Goal: Book appointment/travel/reservation

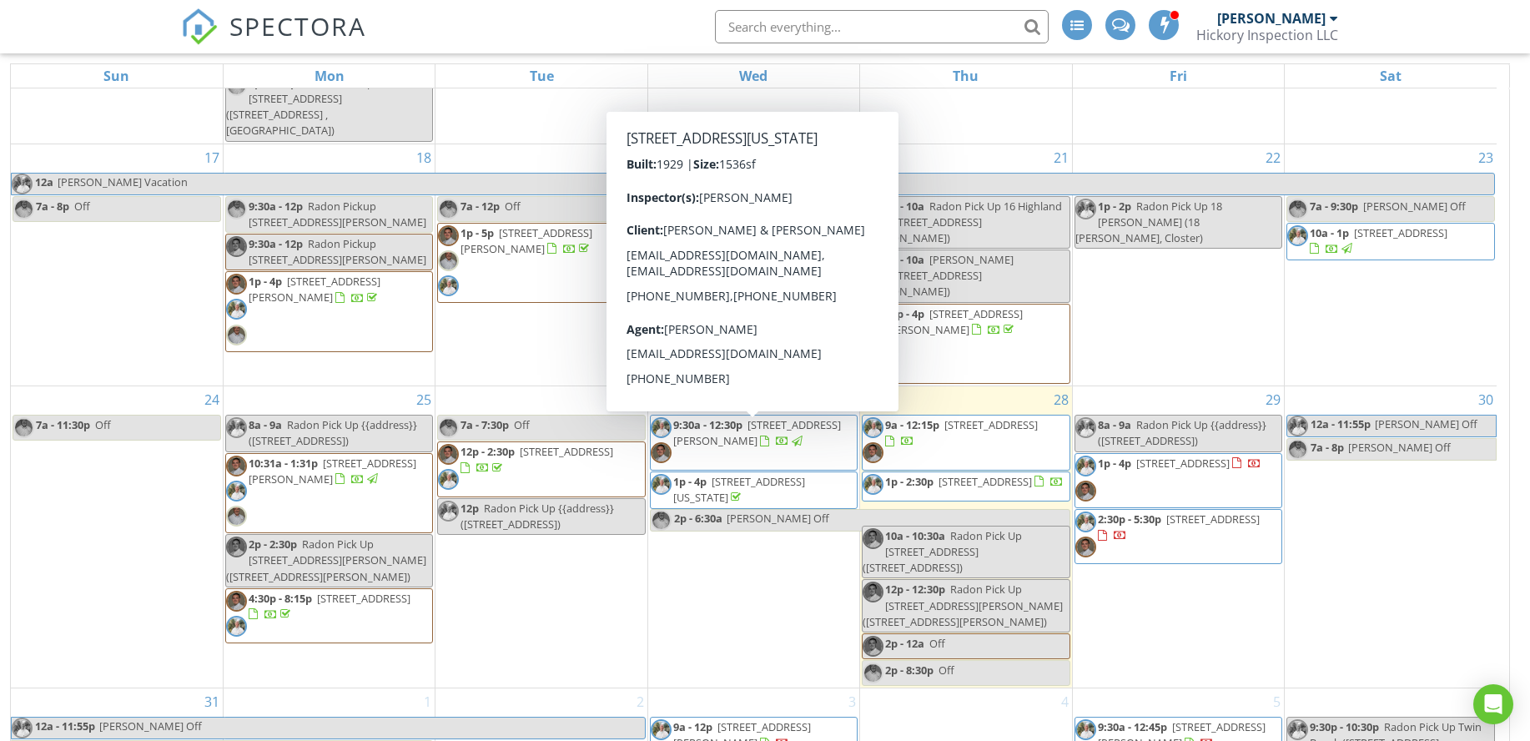
scroll to position [222, 0]
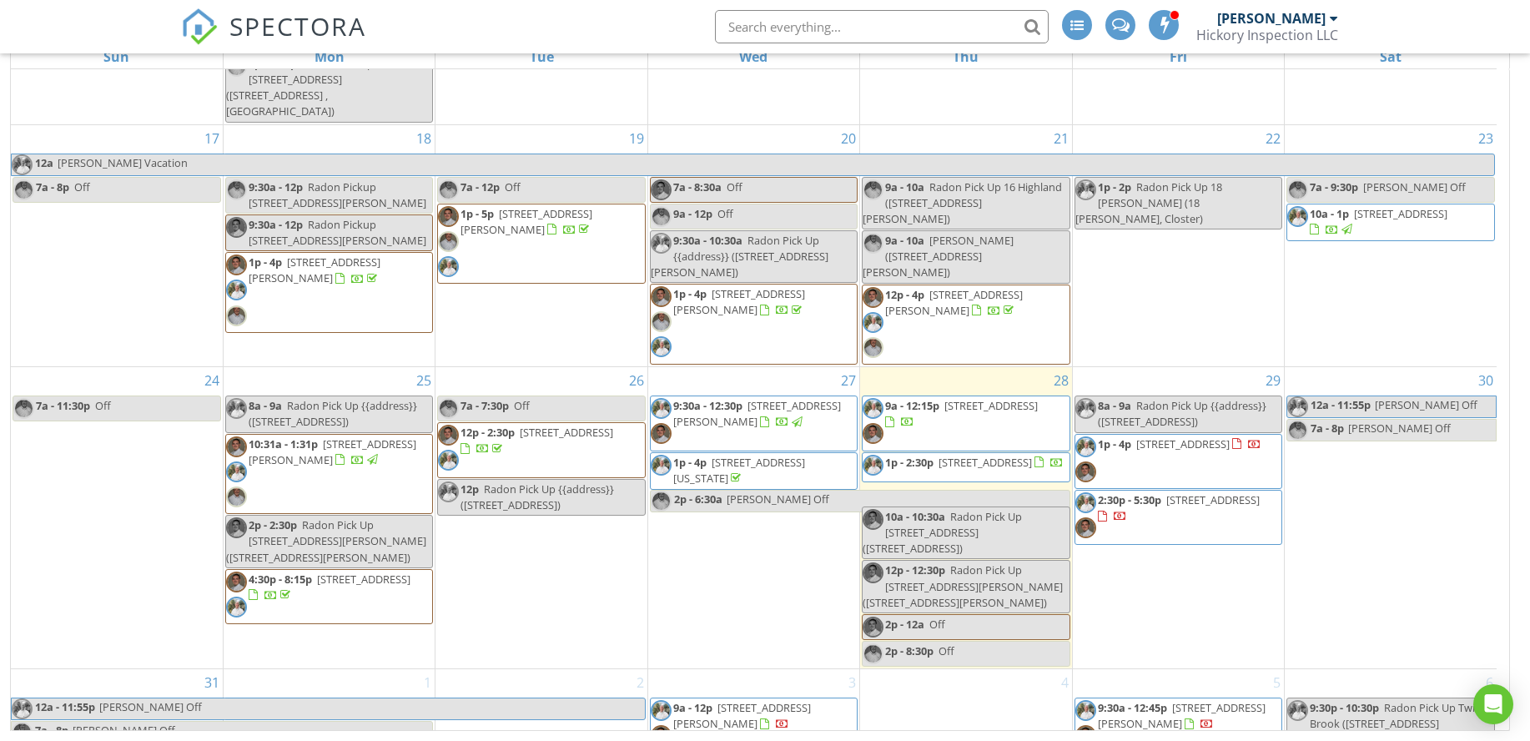
click at [766, 720] on div "3 9a - 12p 10 Twin Brook Rd, West Caldwell 07006" at bounding box center [753, 720] width 211 height 103
click at [771, 681] on link "Event" at bounding box center [750, 676] width 86 height 27
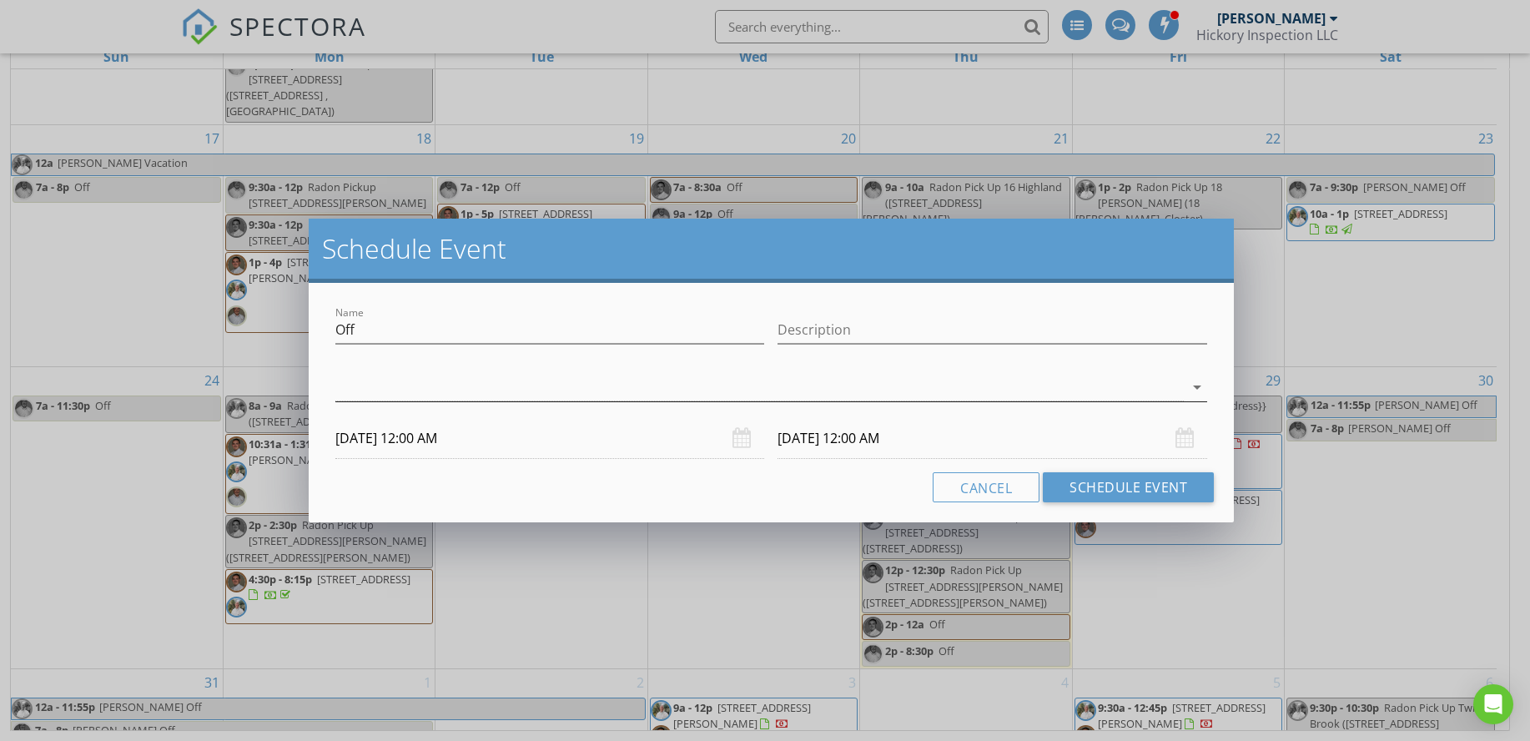
click at [481, 376] on div at bounding box center [759, 388] width 848 height 28
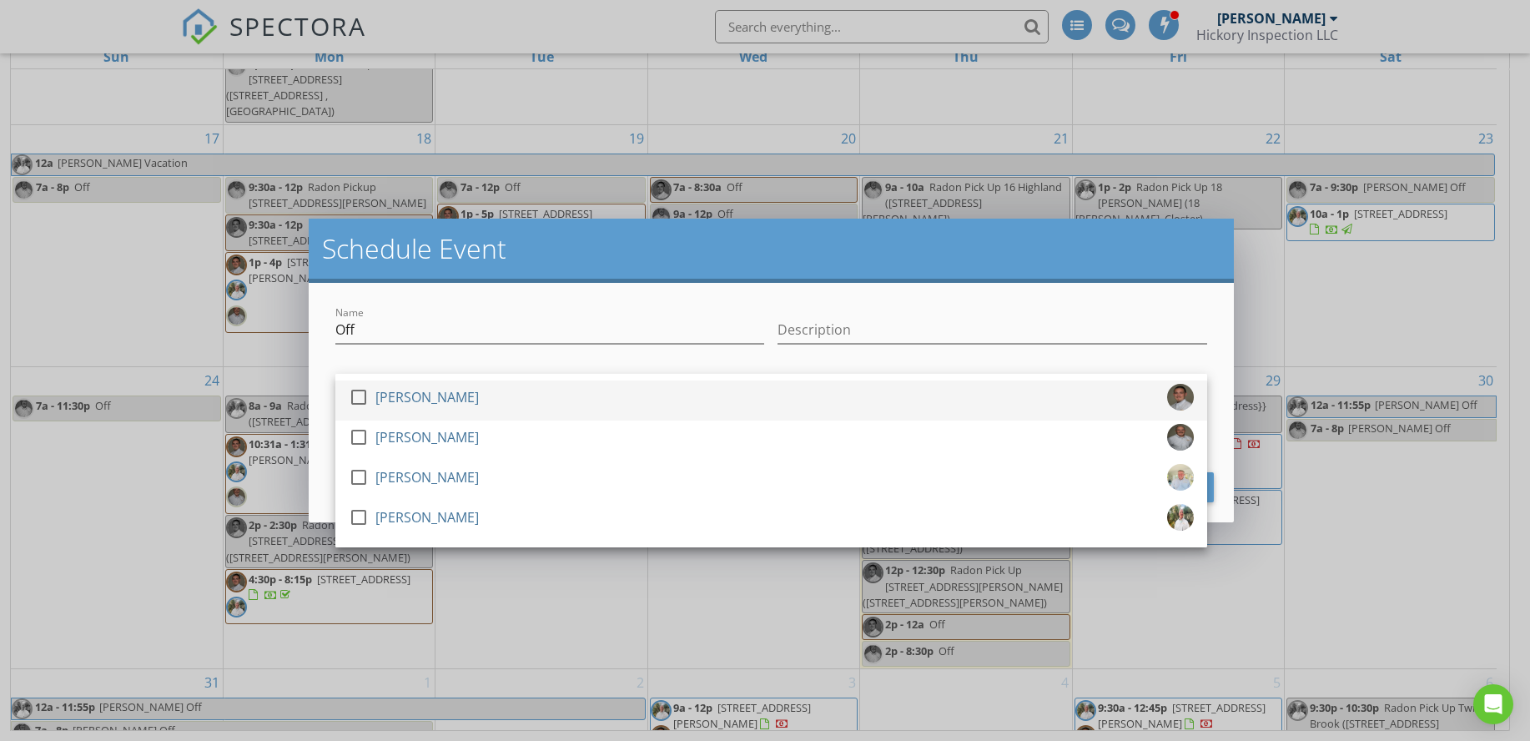
click at [505, 399] on div "check_box_outline_blank Jesse Boonstra" at bounding box center [771, 400] width 845 height 33
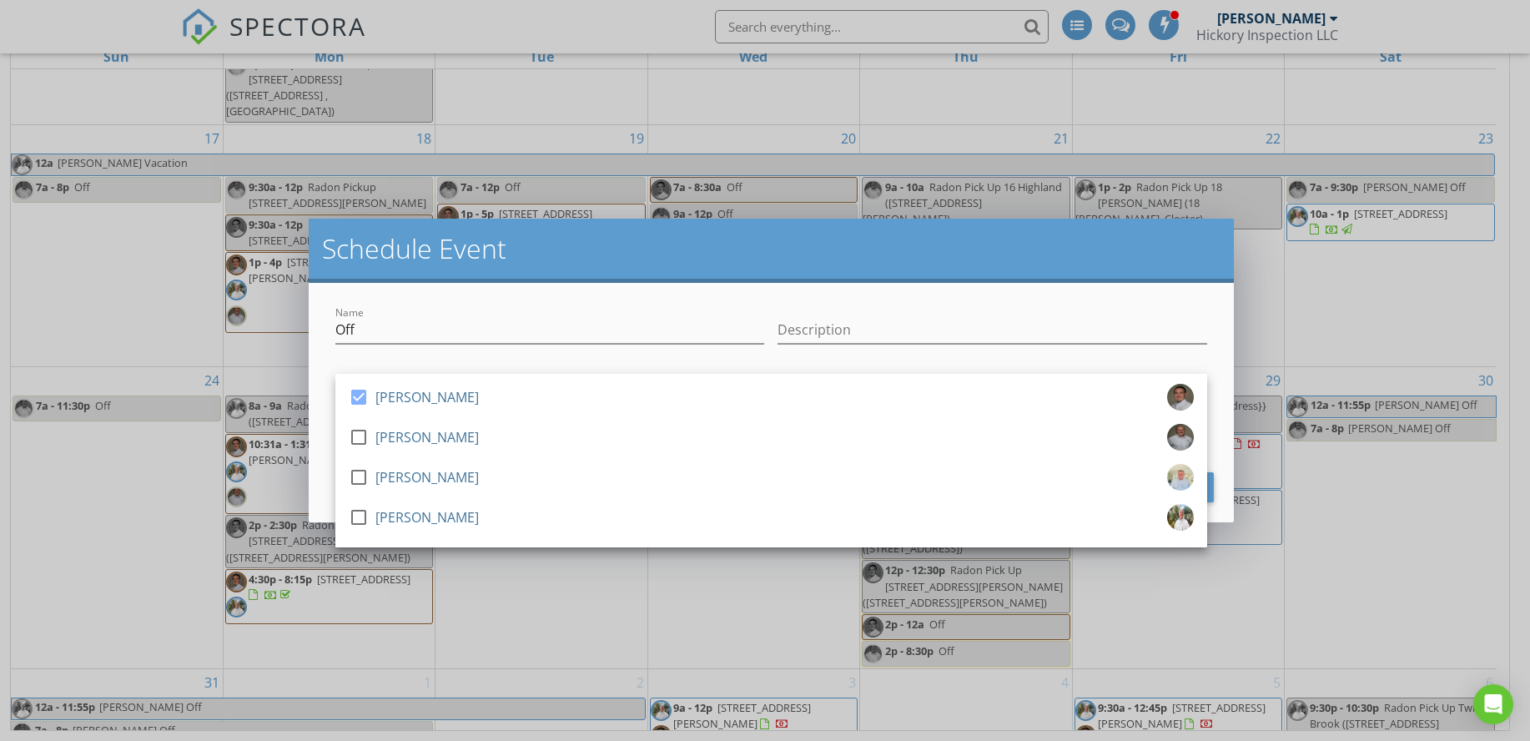
click at [875, 272] on div "Schedule Event" at bounding box center [771, 251] width 925 height 64
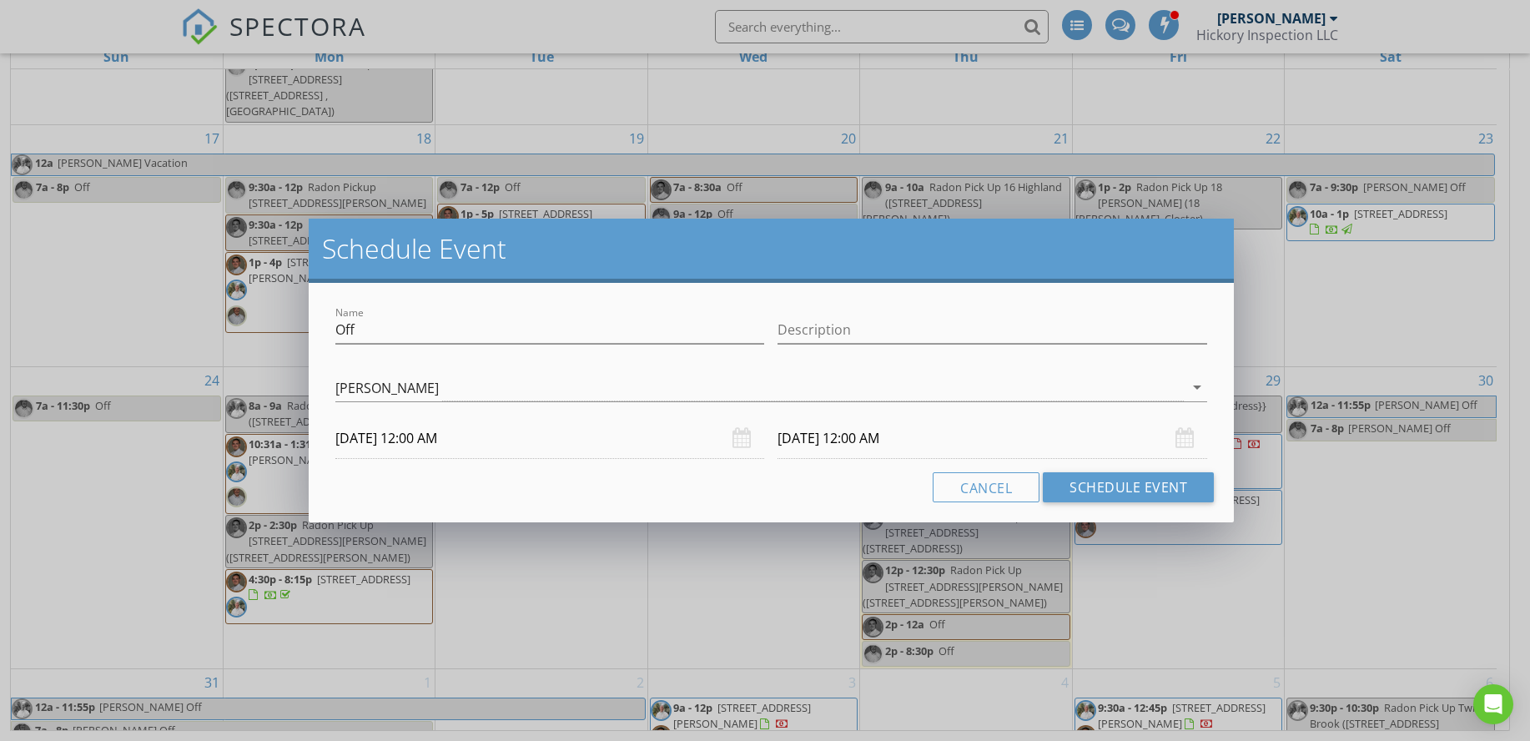
click at [746, 435] on div "09/03/2025 12:00 AM" at bounding box center [550, 438] width 430 height 41
click at [597, 429] on input "09/03/2025 12:00 AM" at bounding box center [550, 438] width 430 height 41
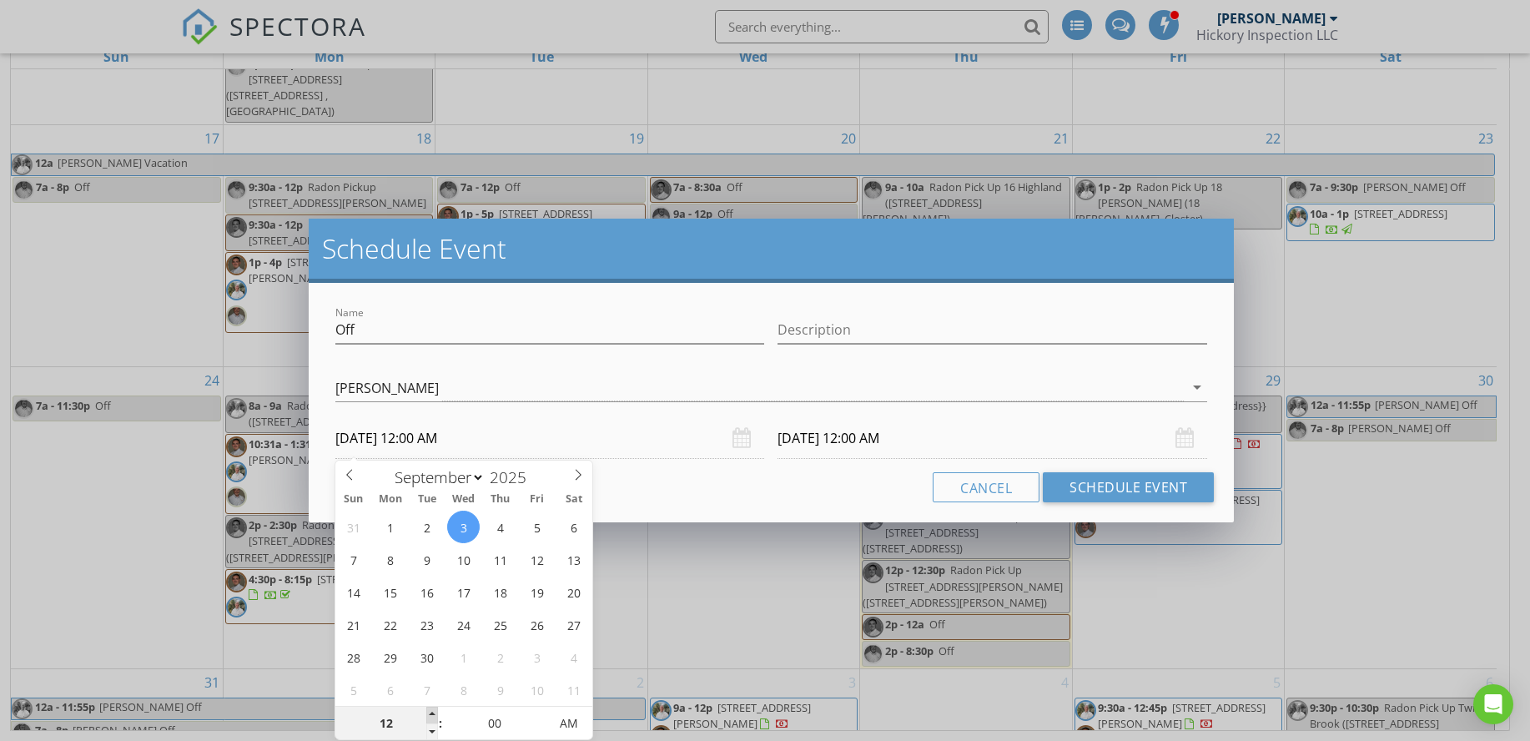
type input "01"
type input "09/03/2025 1:00 AM"
click at [430, 716] on span at bounding box center [432, 714] width 12 height 17
type input "09/04/2025 1:00 AM"
type input "02"
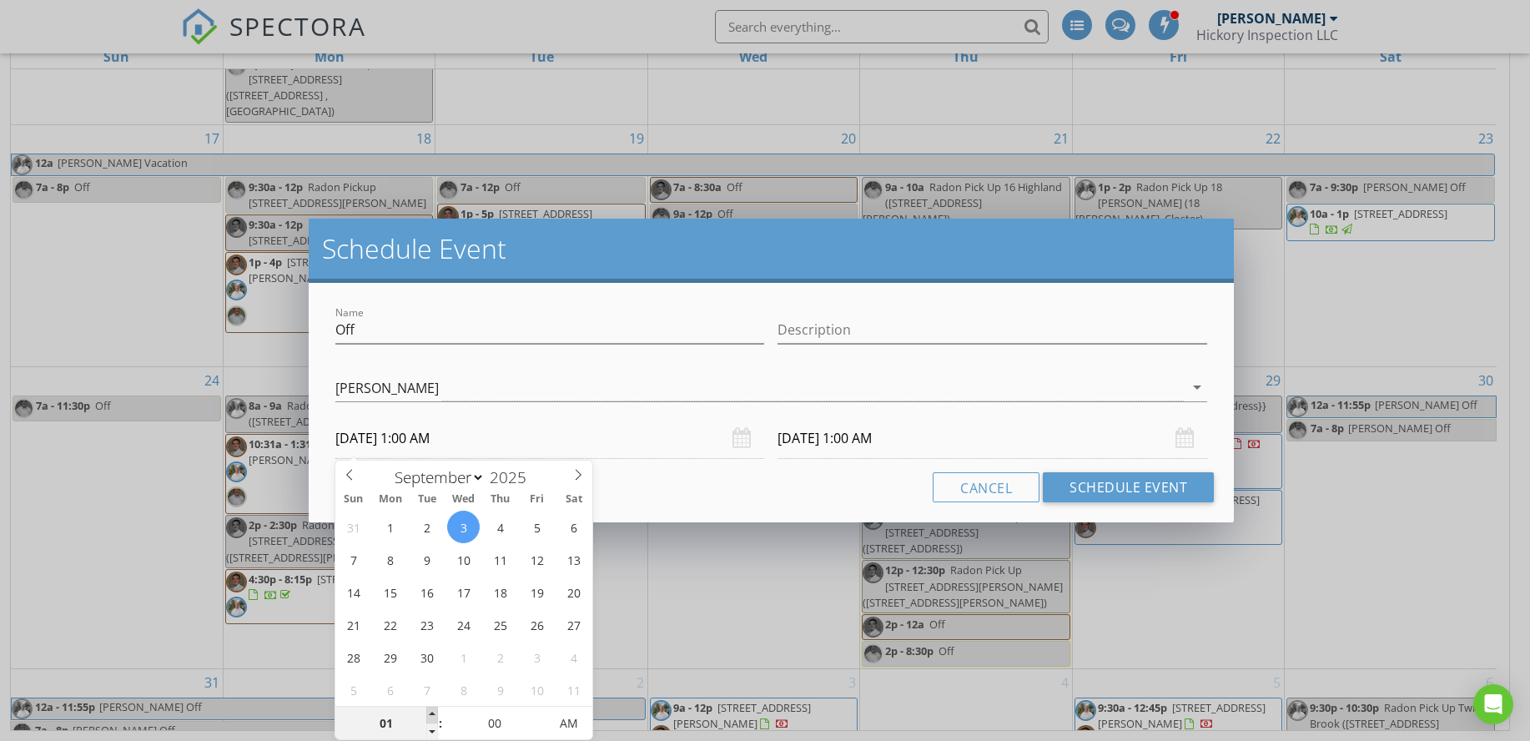
type input "09/03/2025 2:00 AM"
click at [430, 716] on span at bounding box center [432, 714] width 12 height 17
type input "09/04/2025 2:00 AM"
type input "01"
type input "09/03/2025 1:00 AM"
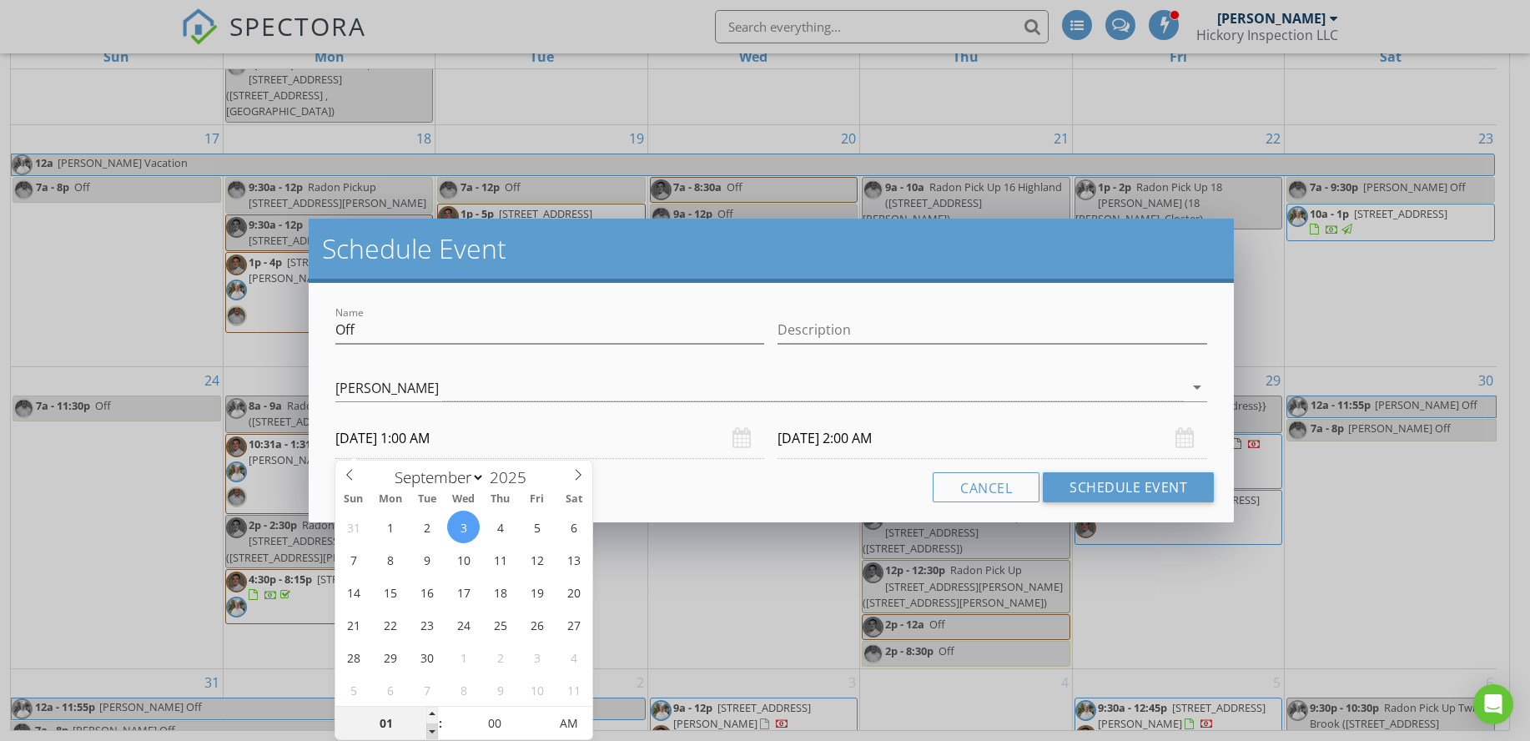
drag, startPoint x: 425, startPoint y: 732, endPoint x: 434, endPoint y: 731, distance: 8.5
click at [426, 732] on span at bounding box center [432, 731] width 12 height 17
type input "12"
type input "09/03/2025 12:00 AM"
click at [434, 731] on span at bounding box center [432, 731] width 12 height 17
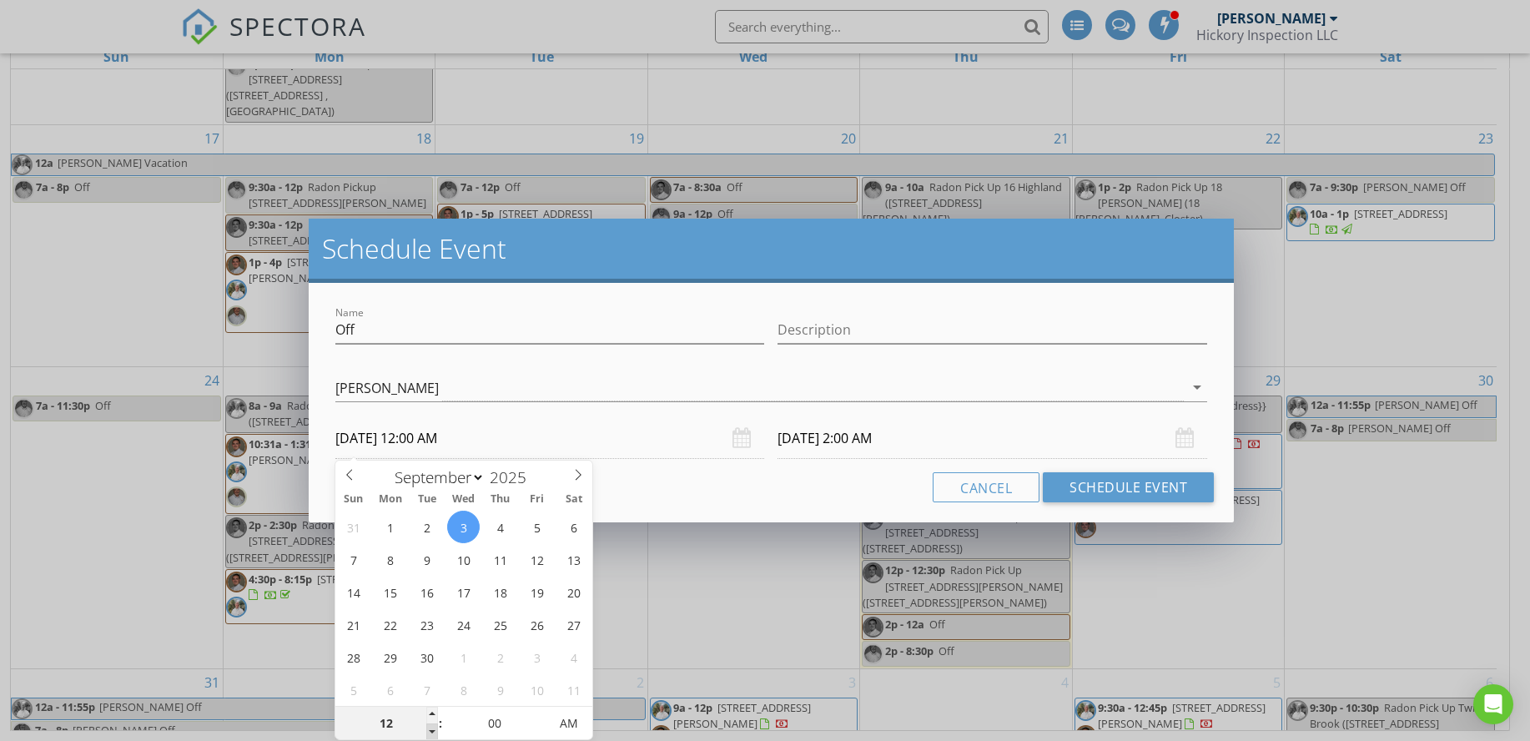
type input "09/04/2025 12:00 AM"
type input "11"
type input "09/03/2025 11:00 PM"
click at [434, 731] on span at bounding box center [432, 731] width 12 height 17
type input "09/04/2025 11:00 PM"
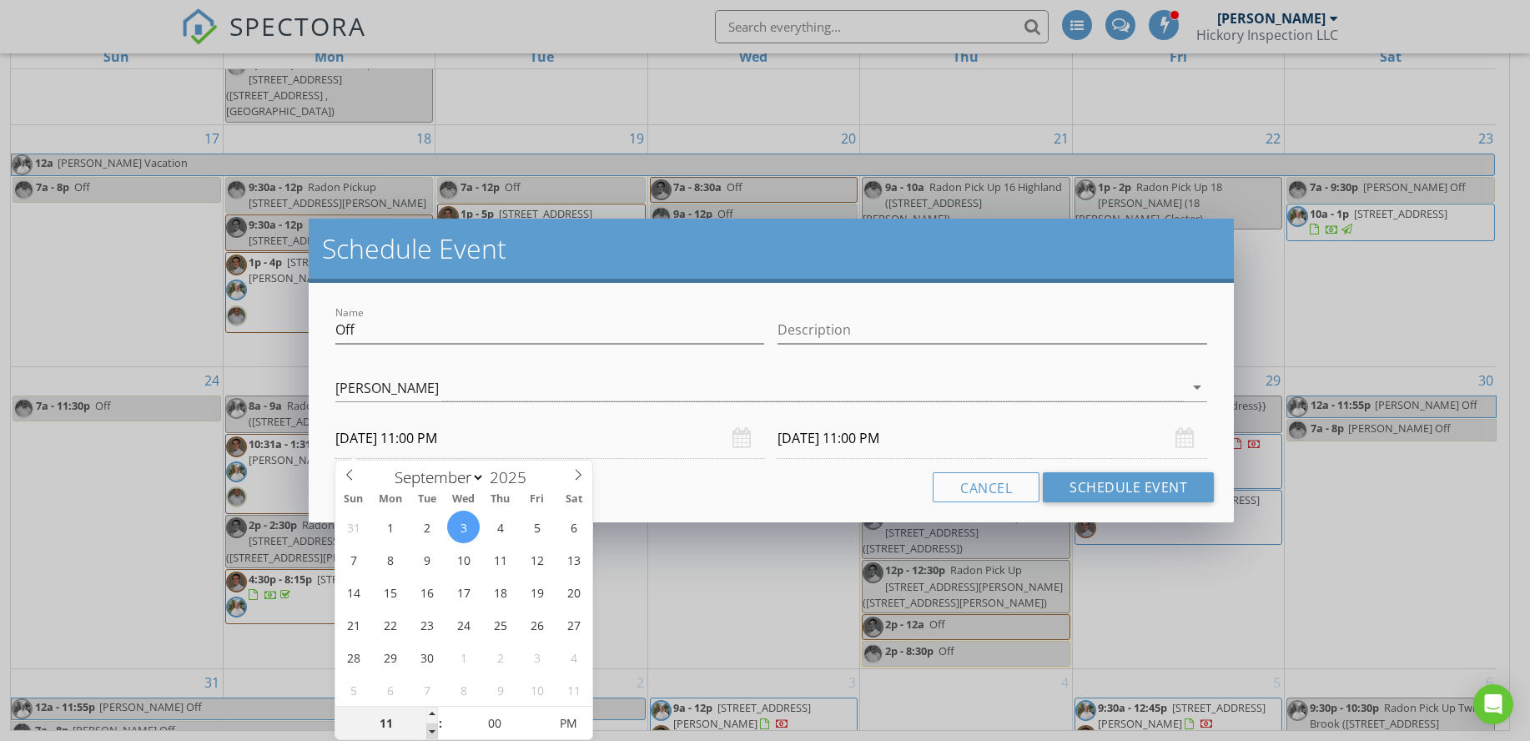
type input "10"
type input "09/03/2025 10:00 PM"
click at [434, 731] on span at bounding box center [432, 731] width 12 height 17
type input "09/04/2025 10:00 PM"
type input "09"
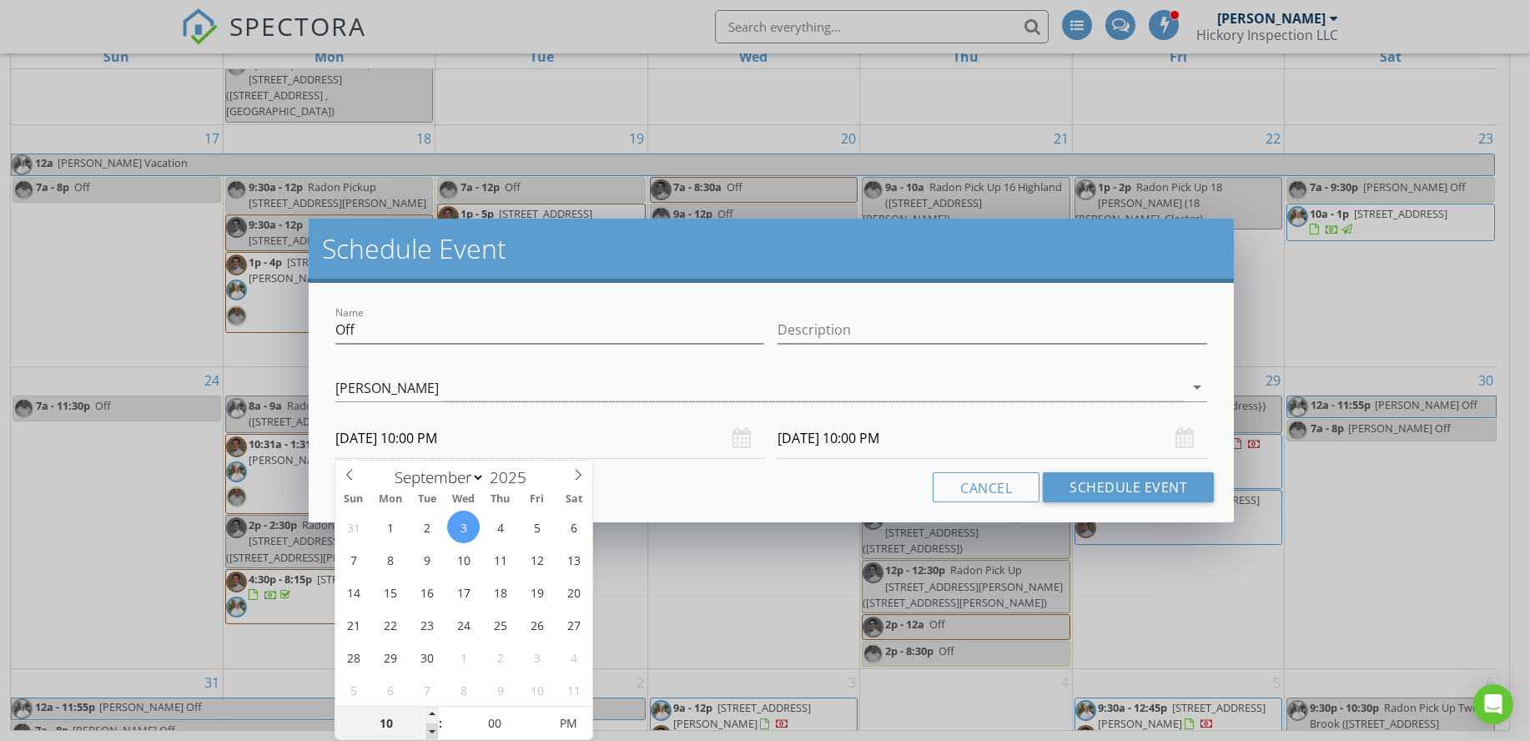
type input "09/03/2025 9:00 PM"
click at [434, 731] on span at bounding box center [432, 731] width 12 height 17
type input "09/04/2025 9:00 PM"
type input "08"
type input "09/03/2025 8:00 PM"
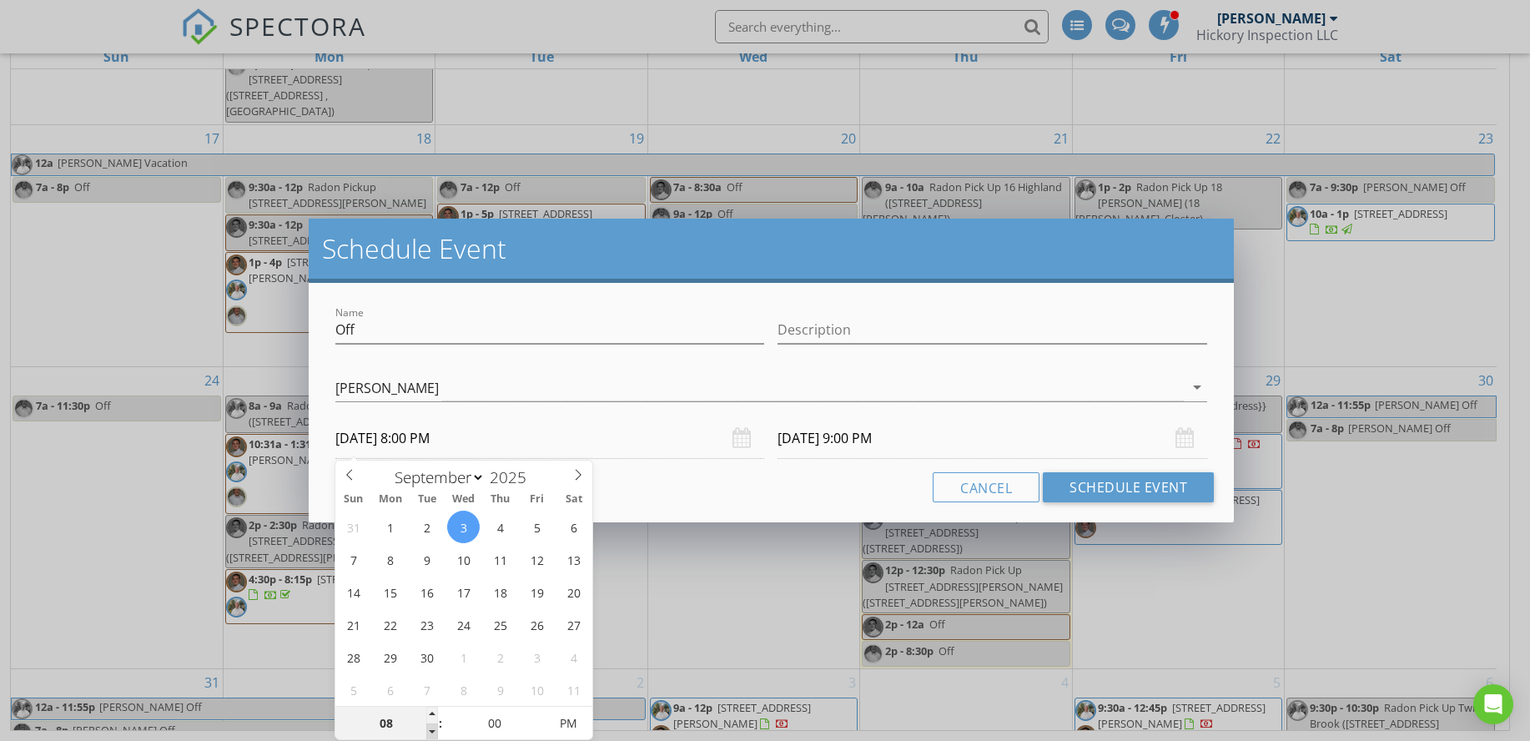
click at [434, 731] on span at bounding box center [432, 731] width 12 height 17
type input "07"
type input "09/03/2025 7:00 PM"
click at [434, 731] on span at bounding box center [432, 731] width 12 height 17
type input "06"
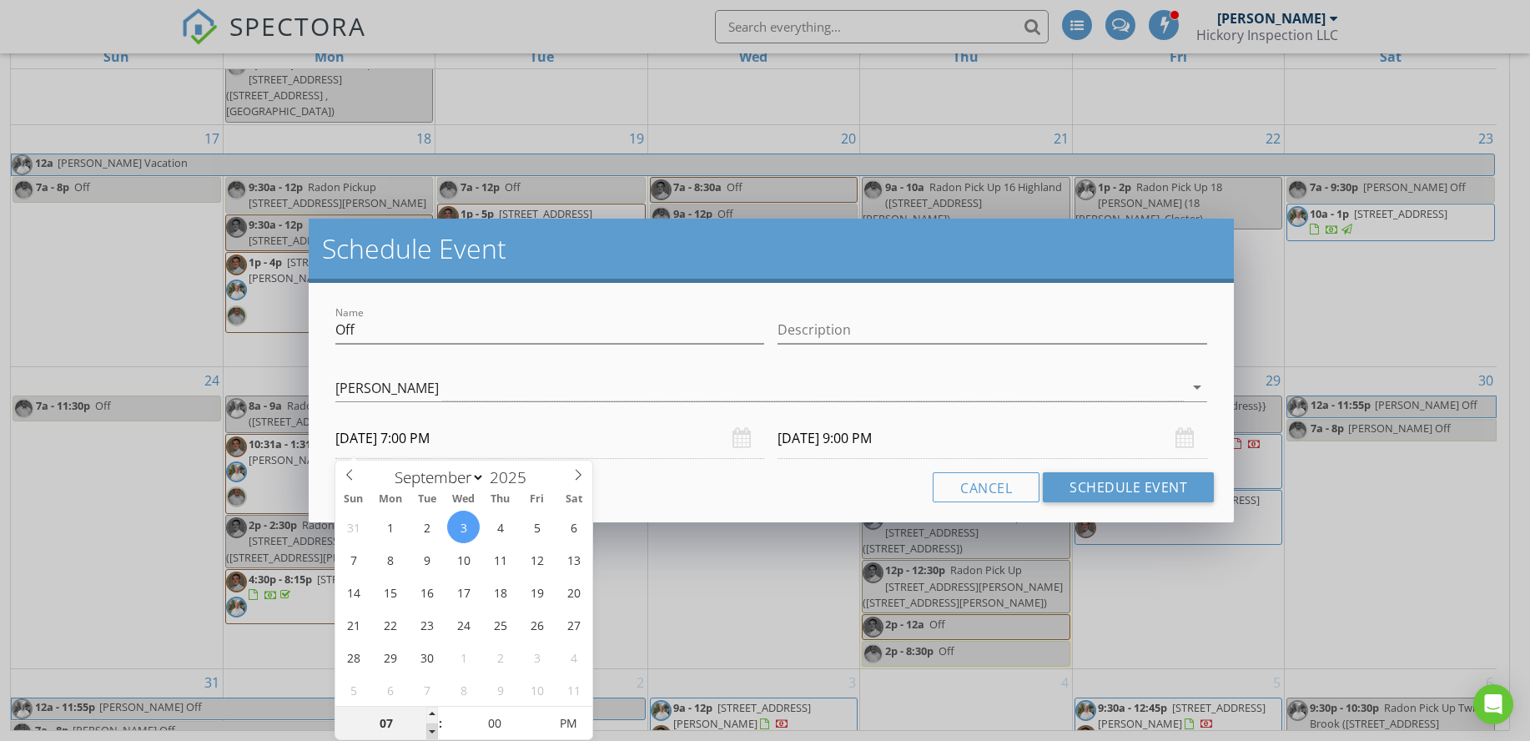
type input "09/03/2025 6:00 PM"
click at [434, 731] on span at bounding box center [432, 731] width 12 height 17
type input "05"
type input "09/03/2025 5:00 PM"
click at [434, 731] on span at bounding box center [432, 731] width 12 height 17
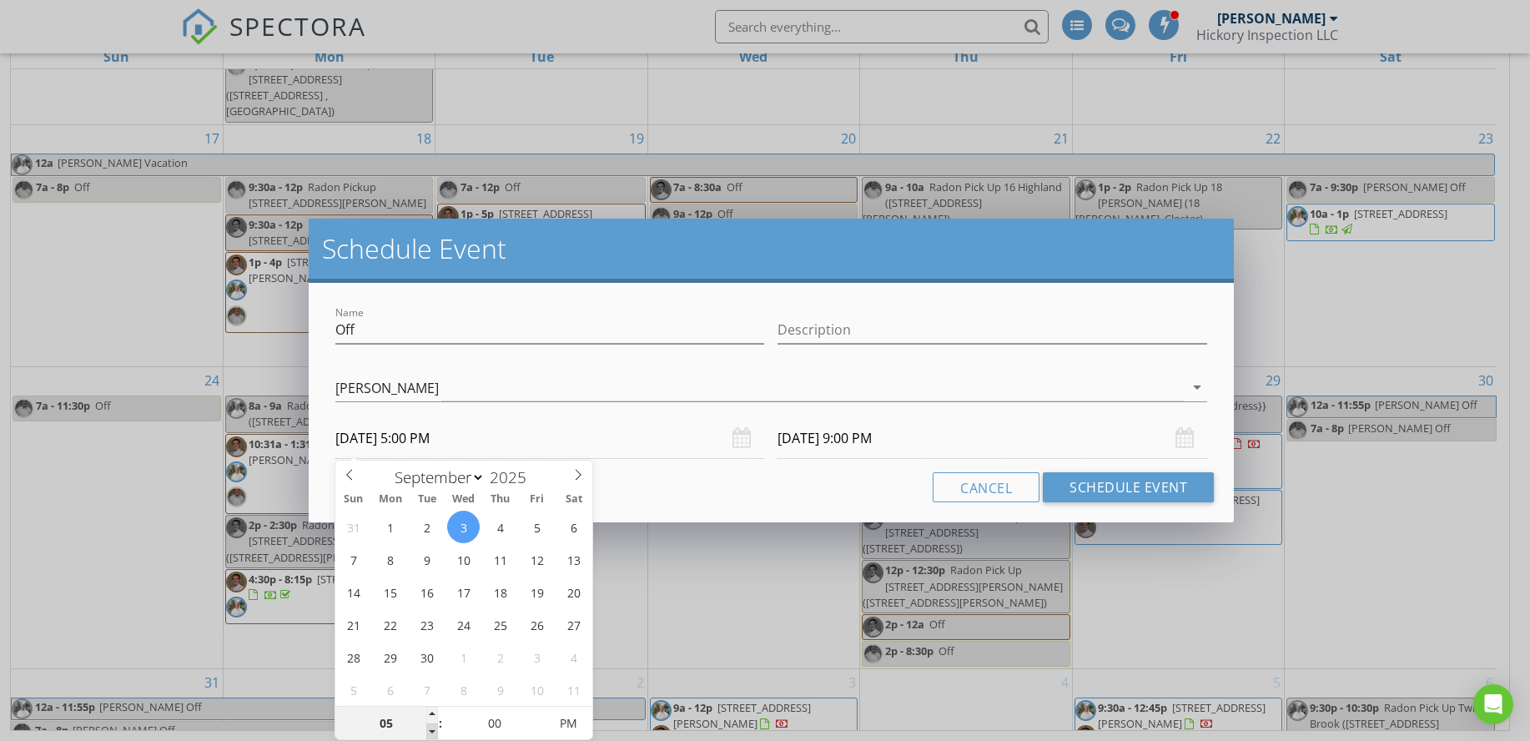
type input "09/04/2025 5:00 PM"
type input "04"
type input "09/03/2025 4:00 PM"
click at [434, 731] on span at bounding box center [432, 731] width 12 height 17
type input "09/04/2025 4:00 PM"
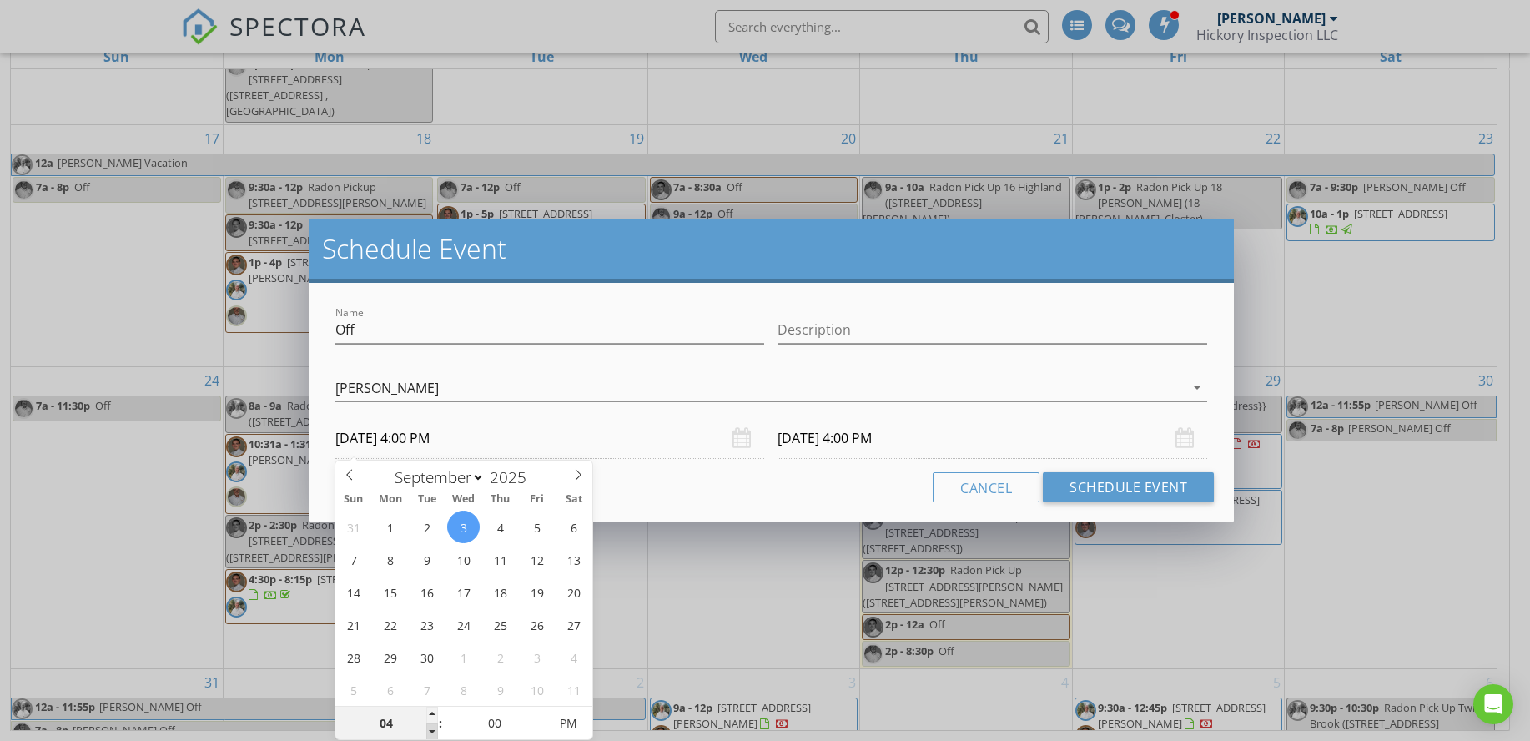
type input "03"
type input "09/03/2025 3:00 PM"
click at [434, 731] on span at bounding box center [432, 731] width 12 height 17
type input "02"
type input "09/03/2025 2:00 PM"
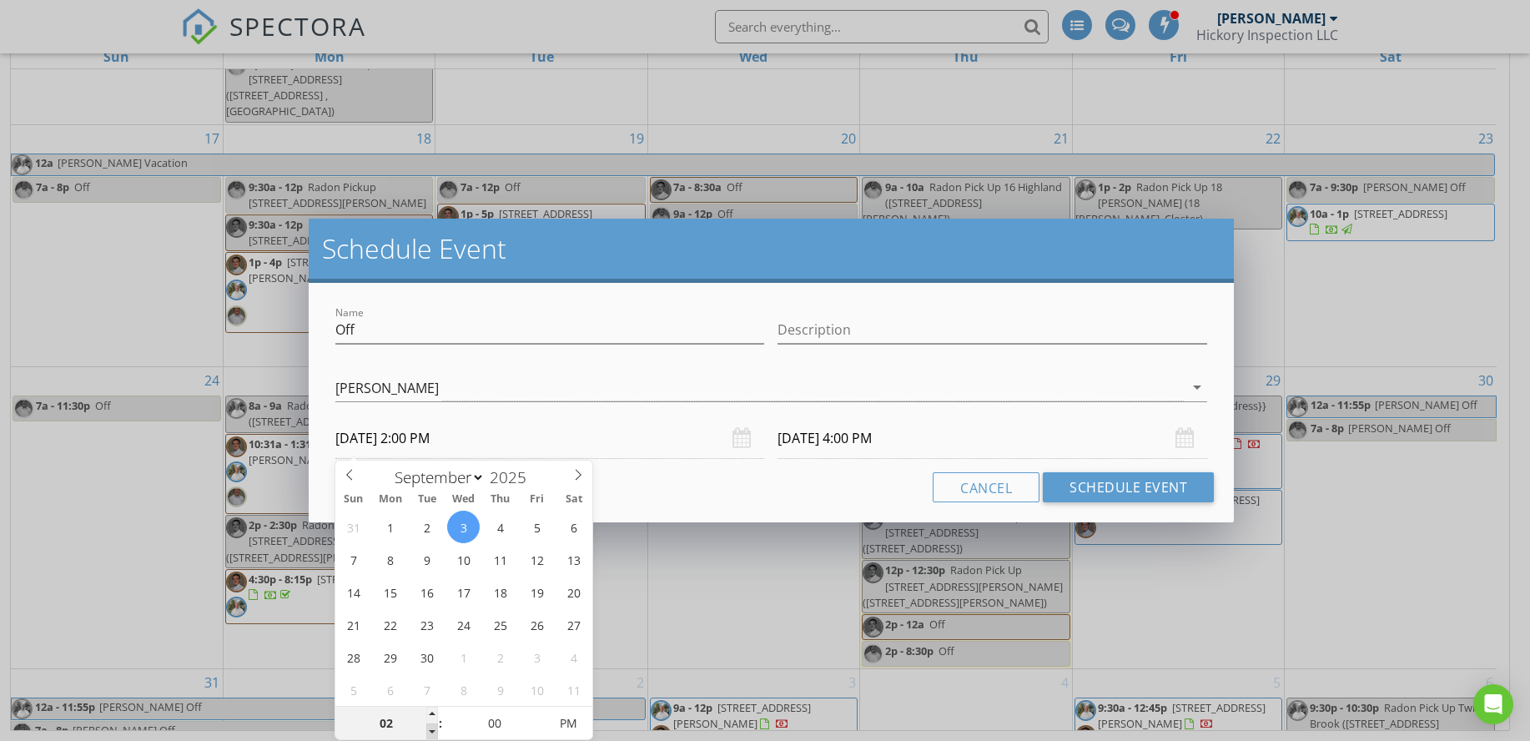
click at [434, 731] on span at bounding box center [432, 731] width 12 height 17
type input "09/04/2025 2:00 PM"
type input "01"
type input "09/03/2025 1:00 PM"
click at [434, 731] on span at bounding box center [432, 731] width 12 height 17
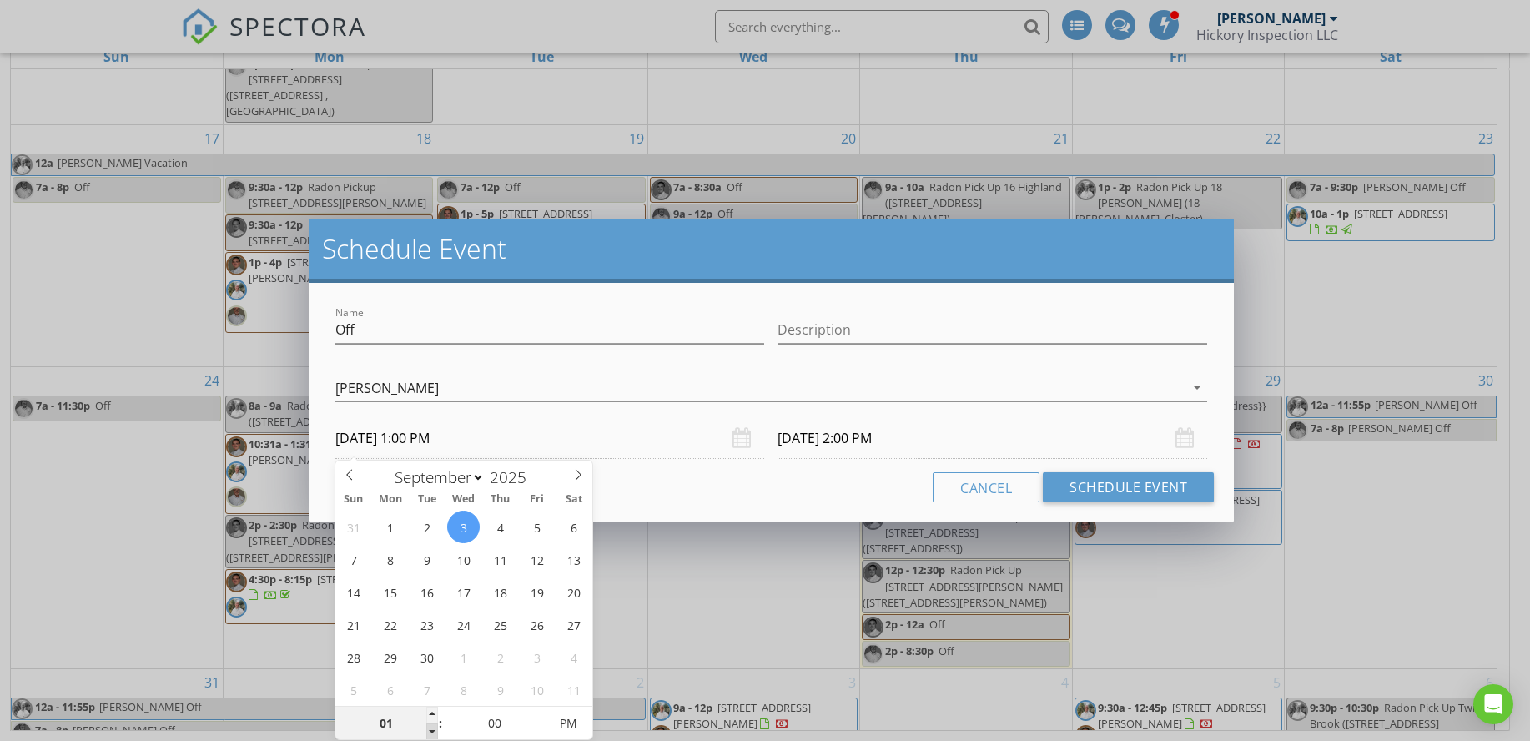
type input "09/04/2025 1:00 PM"
type input "05"
type input "09/03/2025 1:05 PM"
click at [539, 717] on span at bounding box center [540, 714] width 12 height 17
type input "09/04/2025 1:05 PM"
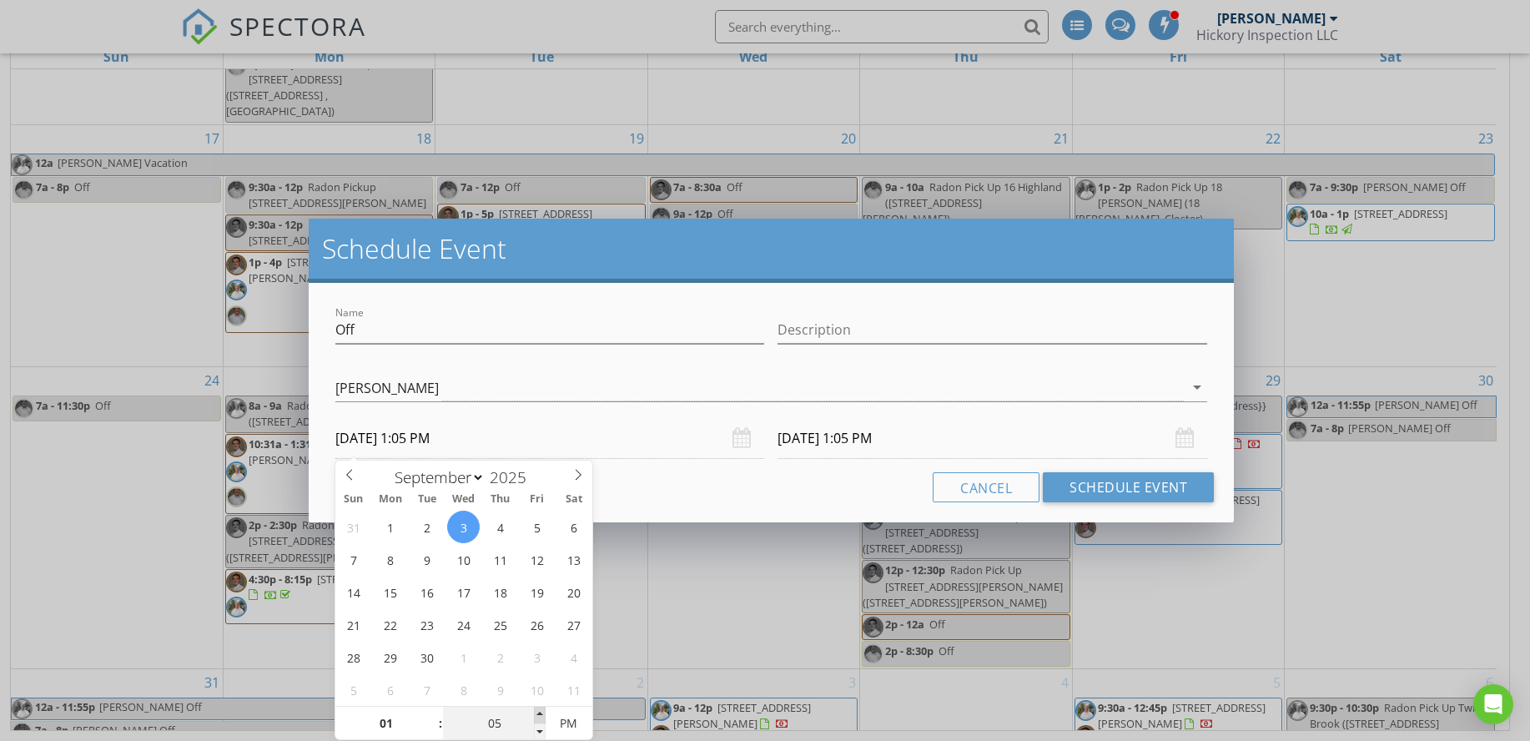
type input "10"
type input "09/03/2025 1:10 PM"
click at [539, 717] on span at bounding box center [540, 714] width 12 height 17
type input "09/04/2025 1:10 PM"
type input "15"
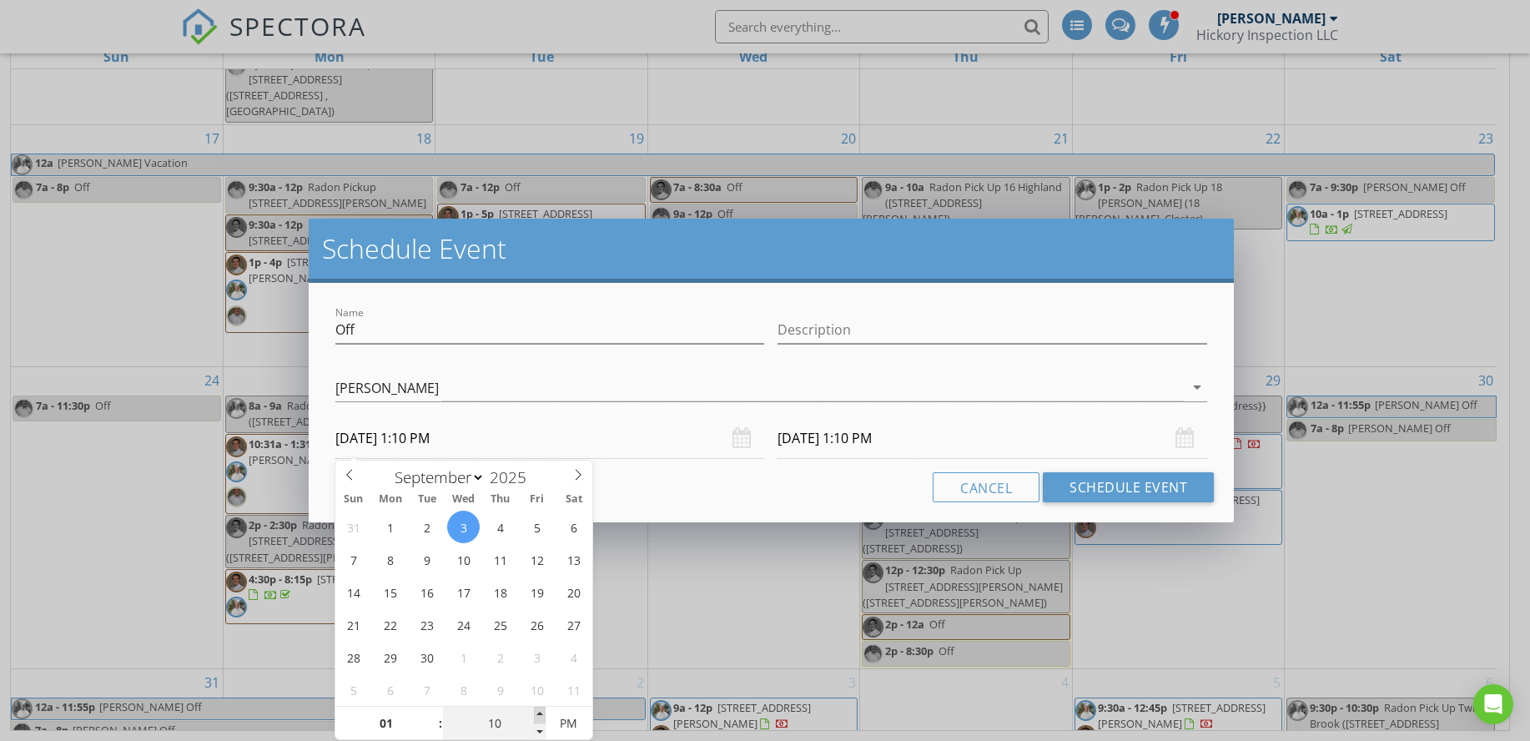
type input "09/03/2025 1:15 PM"
click at [539, 717] on span at bounding box center [540, 714] width 12 height 17
type input "09/04/2025 1:15 PM"
click at [741, 483] on div "Cancel Schedule Event" at bounding box center [771, 487] width 885 height 30
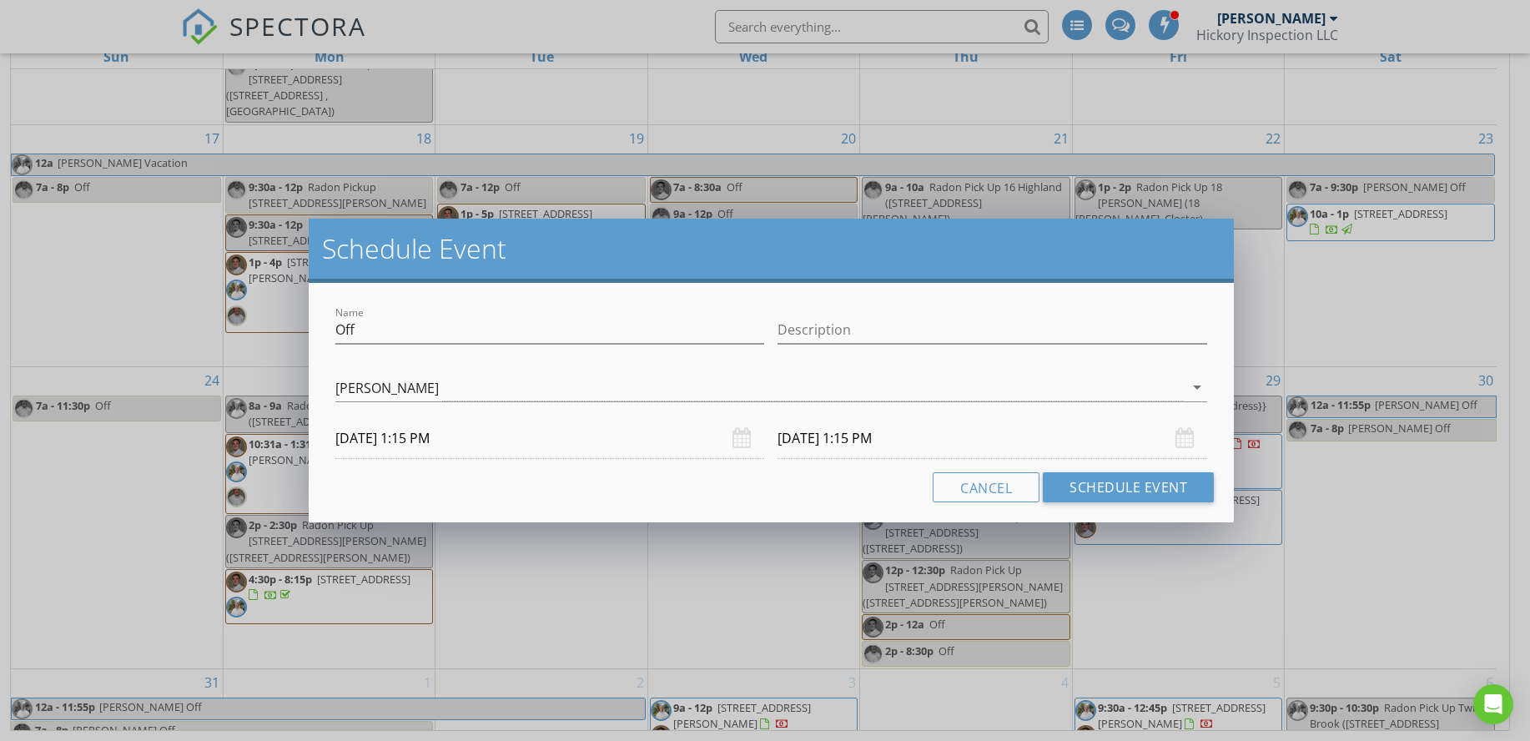
click at [1182, 437] on div "09/04/2025 1:15 PM" at bounding box center [992, 438] width 430 height 41
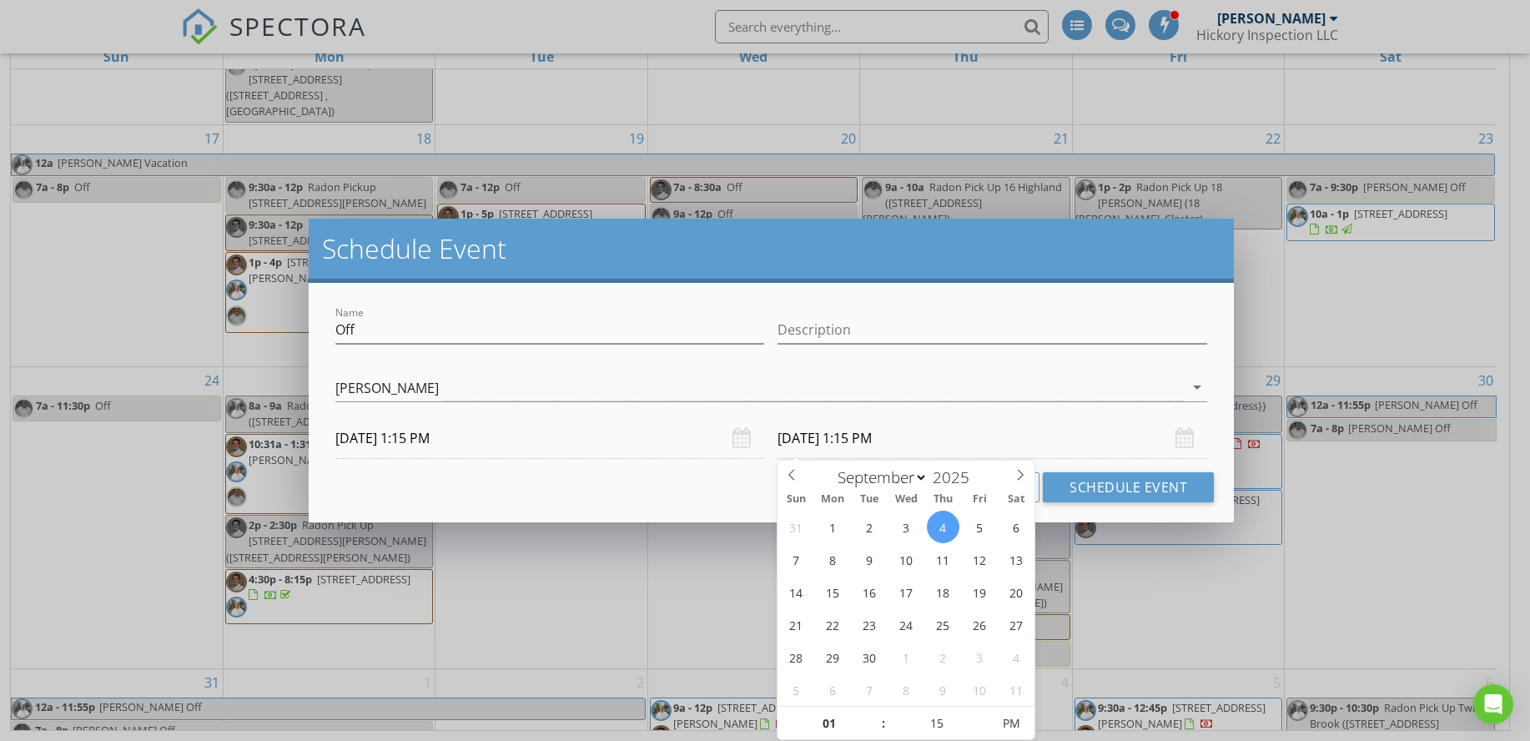
click at [1008, 450] on input "09/04/2025 1:15 PM" at bounding box center [992, 438] width 430 height 41
type input "02"
type input "09/04/2025 2:15 PM"
click at [875, 712] on span at bounding box center [875, 714] width 12 height 17
type input "03"
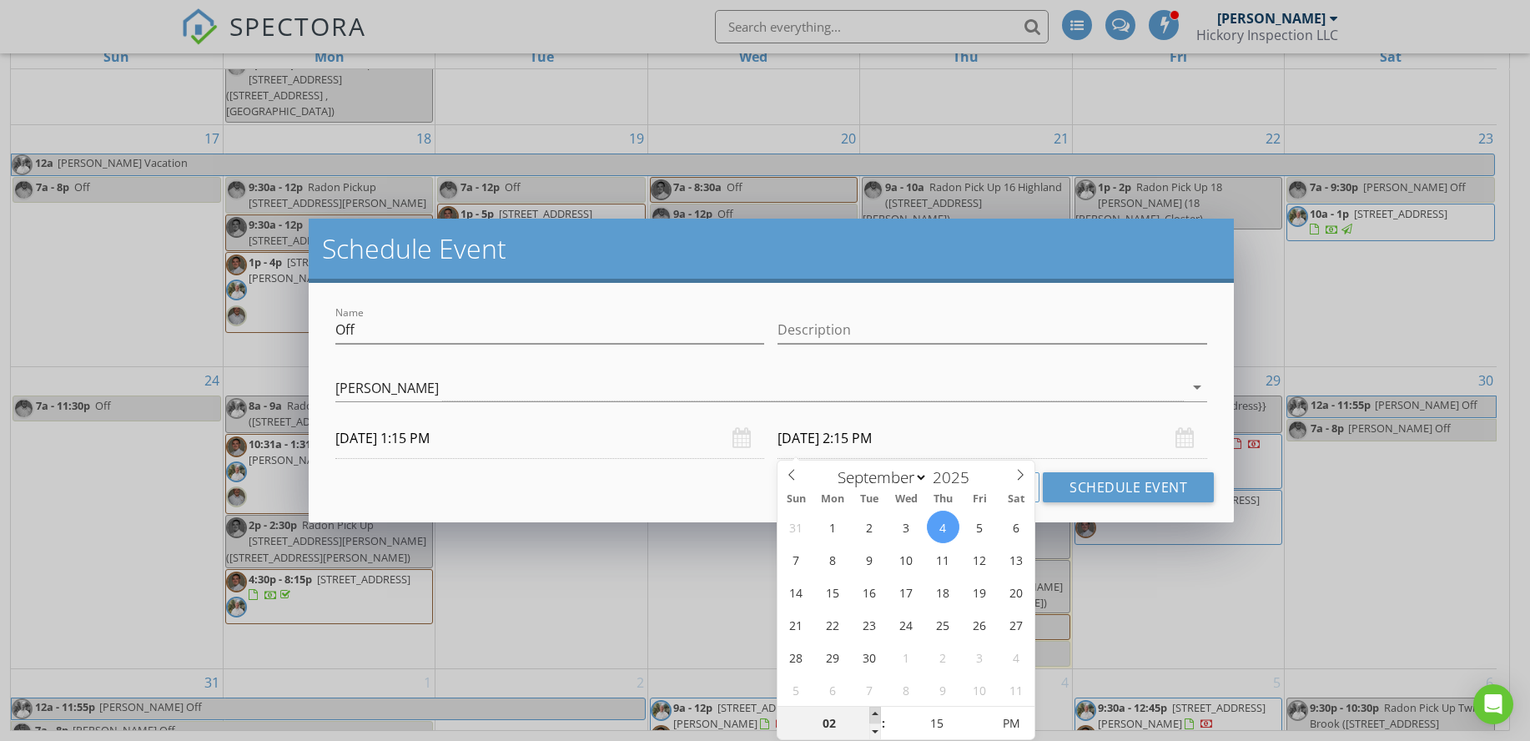
type input "09/04/2025 3:15 PM"
click at [875, 712] on span at bounding box center [875, 714] width 12 height 17
type input "04"
type input "09/04/2025 4:15 PM"
click at [875, 712] on span at bounding box center [875, 714] width 12 height 17
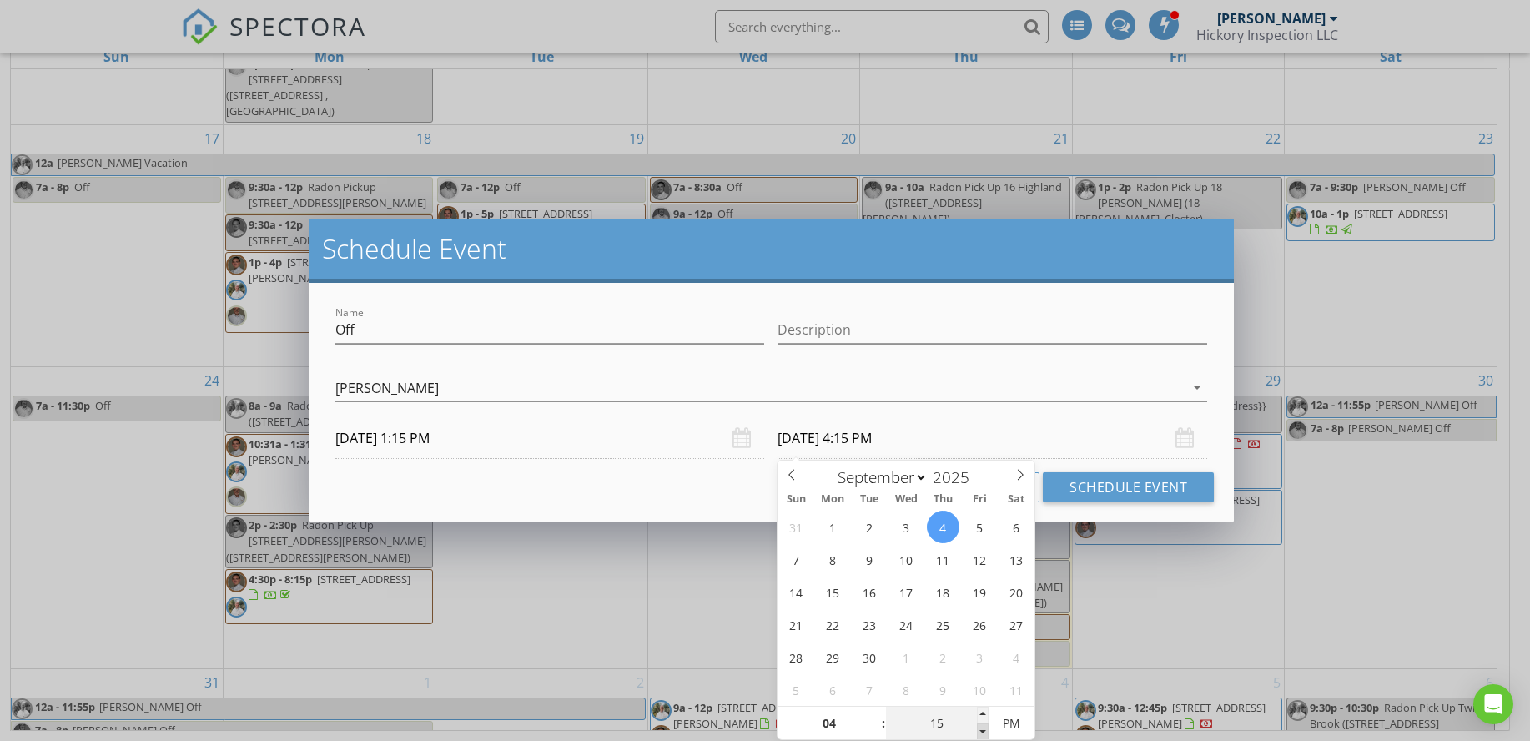
type input "10"
type input "09/04/2025 4:10 PM"
click at [980, 730] on span at bounding box center [983, 731] width 12 height 17
type input "05"
type input "09/04/2025 4:05 PM"
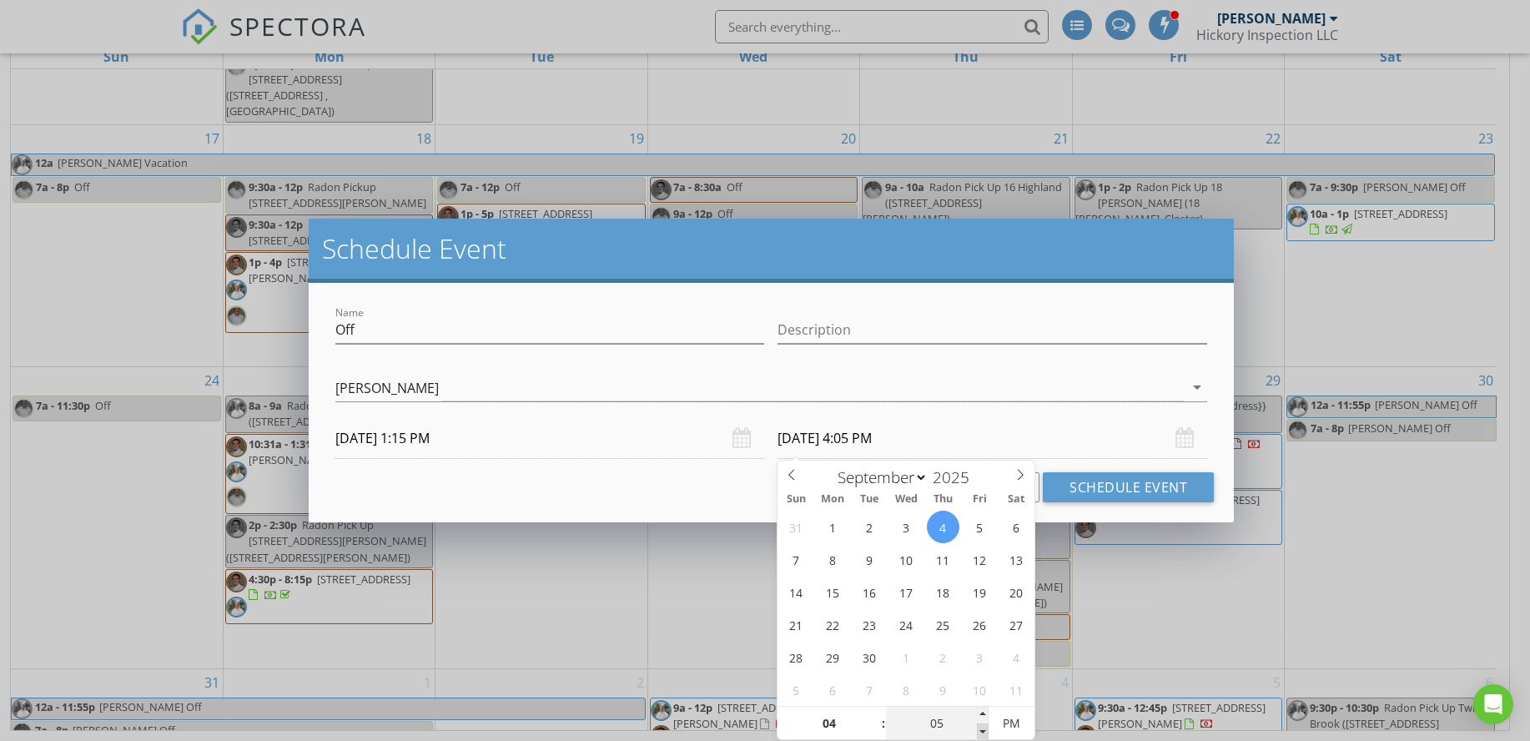
click at [980, 730] on span at bounding box center [983, 731] width 12 height 17
type input "00"
type input "09/04/2025 4:00 PM"
click at [980, 730] on span at bounding box center [983, 731] width 12 height 17
type input "03"
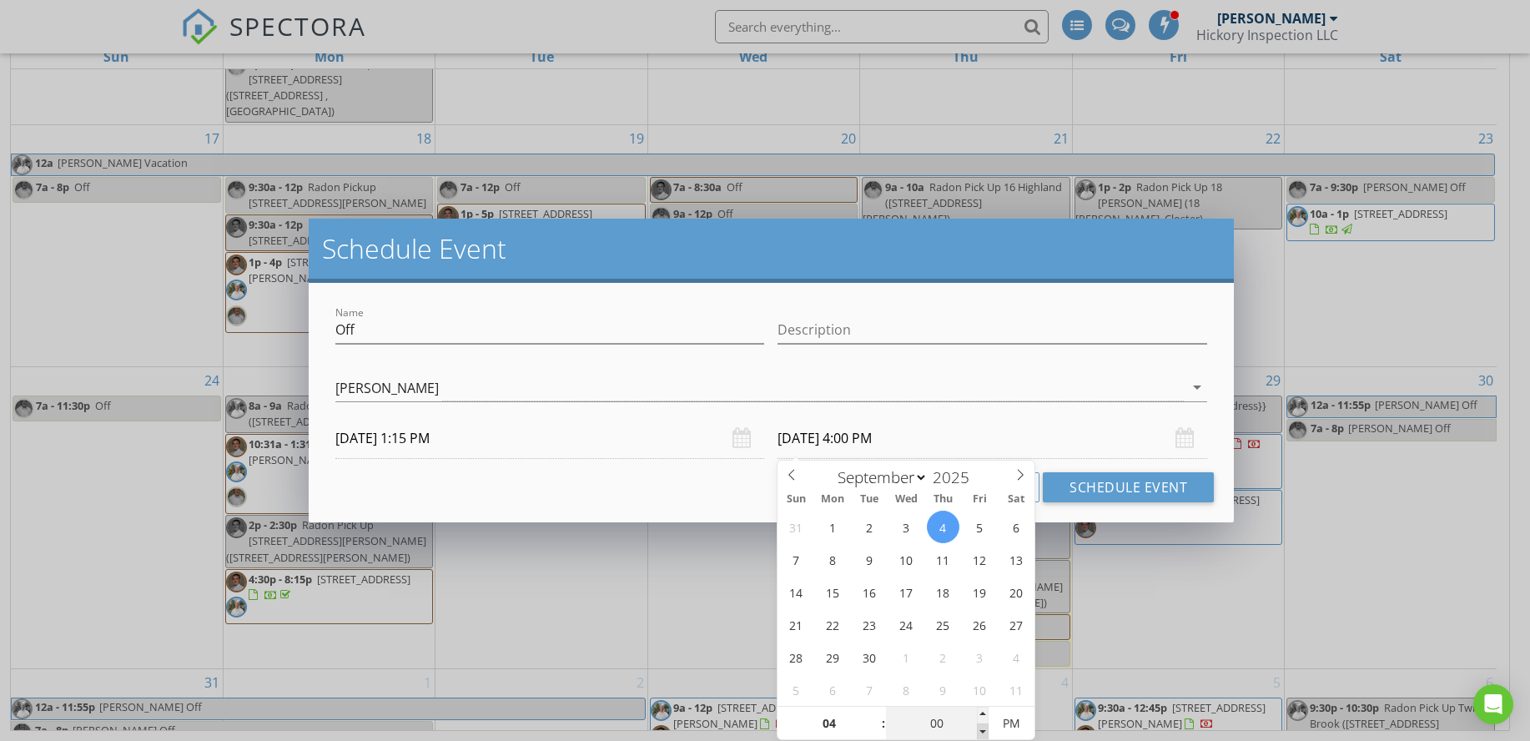
type input "55"
type input "09/04/2025 3:55 PM"
click at [980, 730] on span at bounding box center [983, 731] width 12 height 17
type input "04"
type input "00"
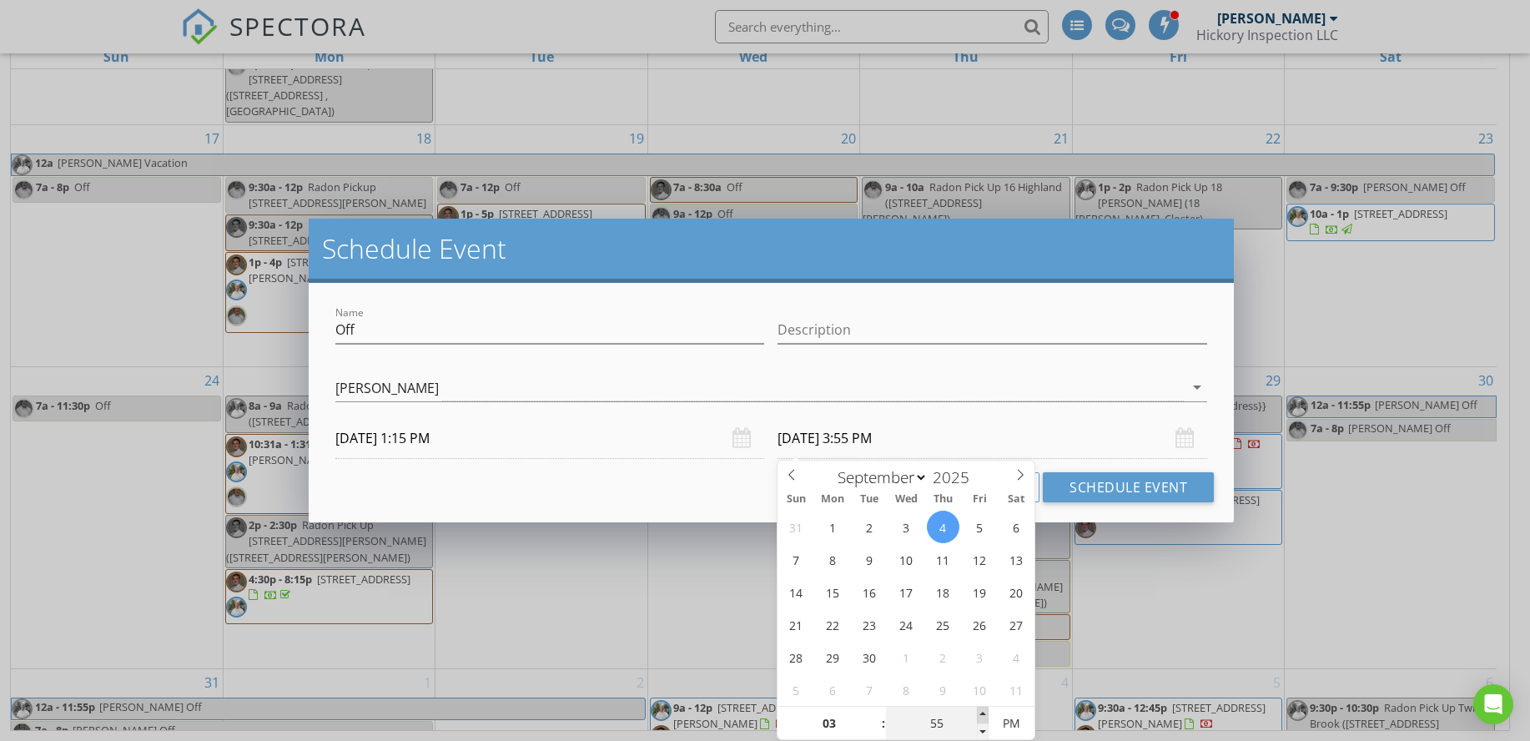
type input "09/04/2025 4:00 PM"
click at [984, 713] on span at bounding box center [983, 714] width 12 height 17
type input "05"
type input "09/04/2025 4:05 PM"
click at [985, 711] on span at bounding box center [983, 714] width 12 height 17
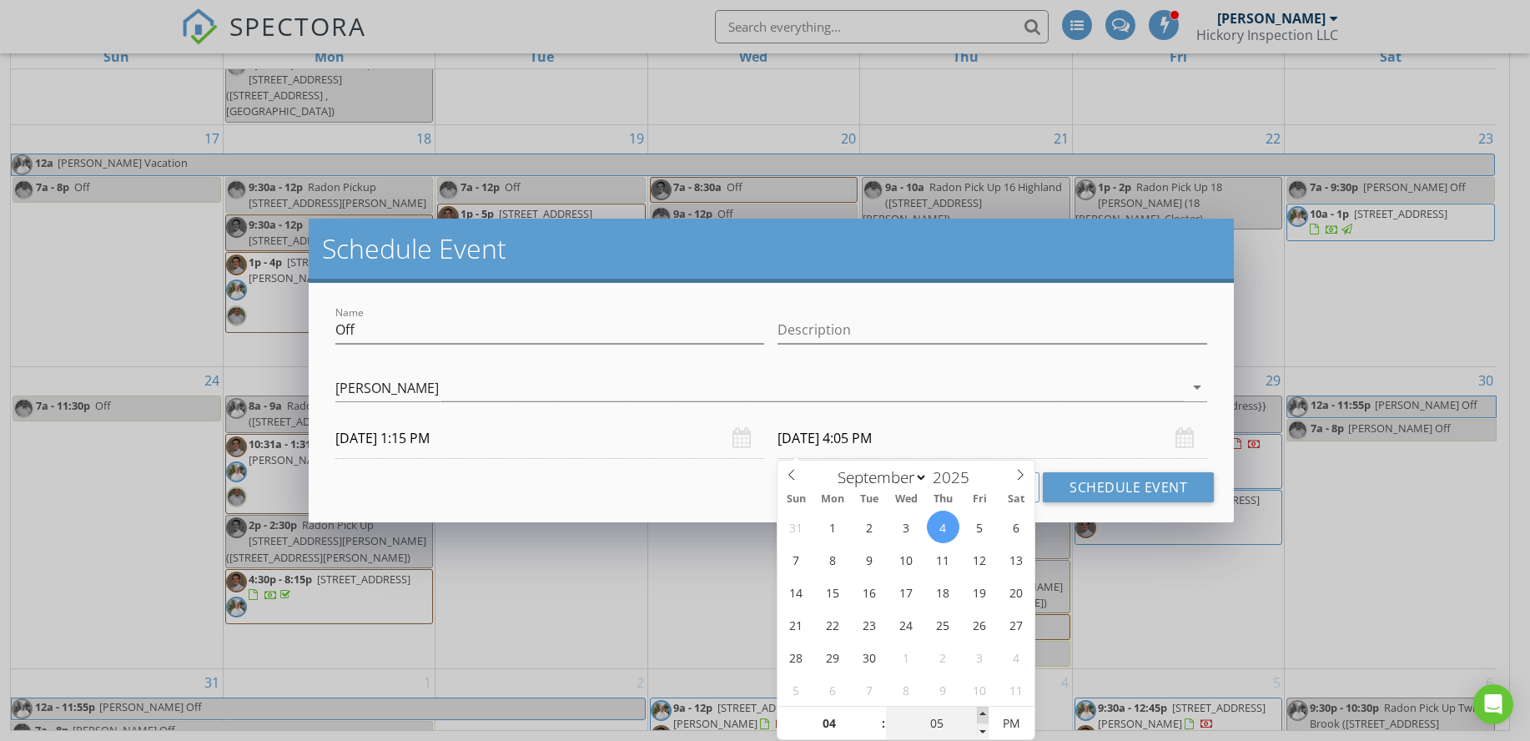
type input "10"
type input "09/04/2025 4:10 PM"
click at [985, 711] on span at bounding box center [983, 714] width 12 height 17
type input "15"
type input "09/04/2025 4:15 PM"
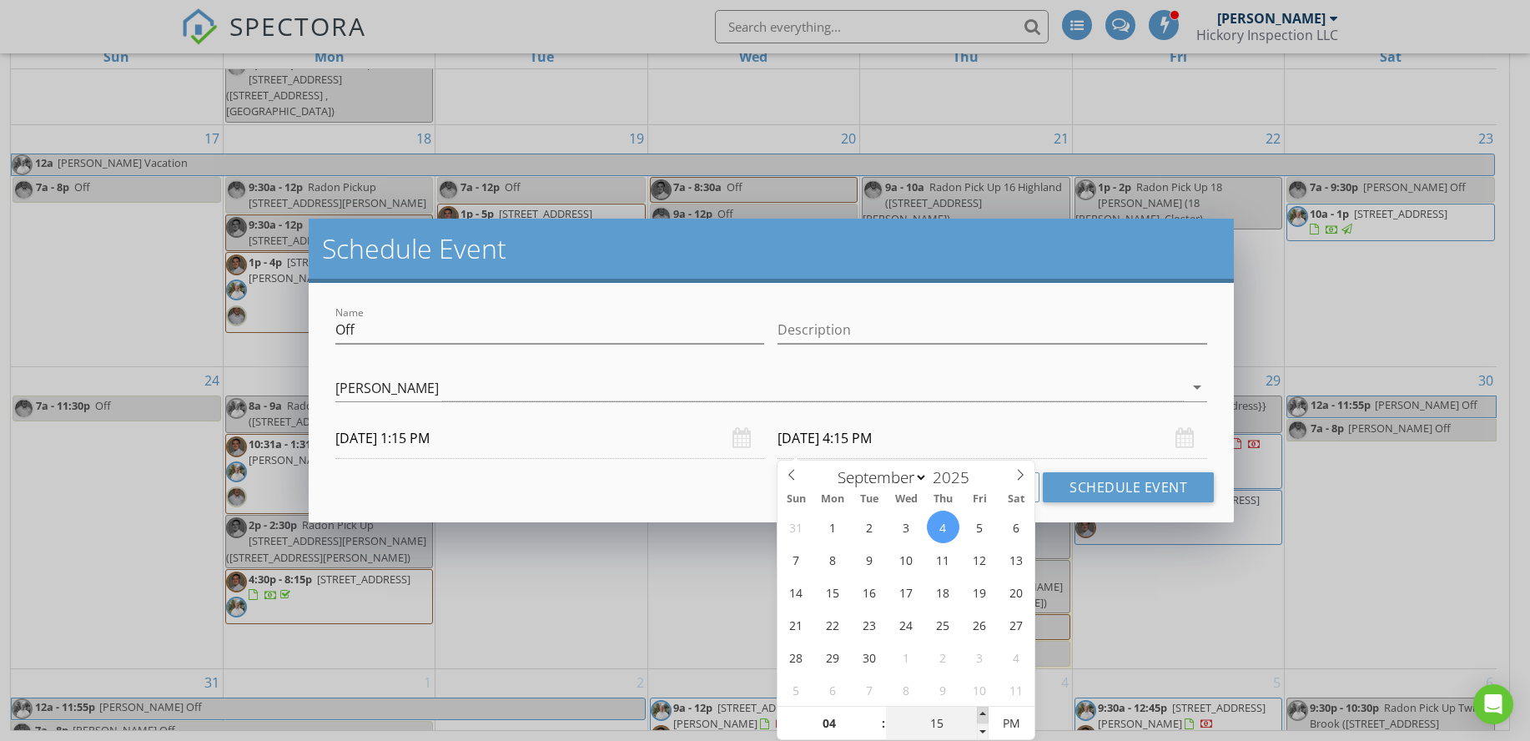
click at [985, 712] on span at bounding box center [983, 714] width 12 height 17
type input "20"
type input "09/04/2025 4:20 PM"
click at [985, 712] on span at bounding box center [983, 714] width 12 height 17
type input "25"
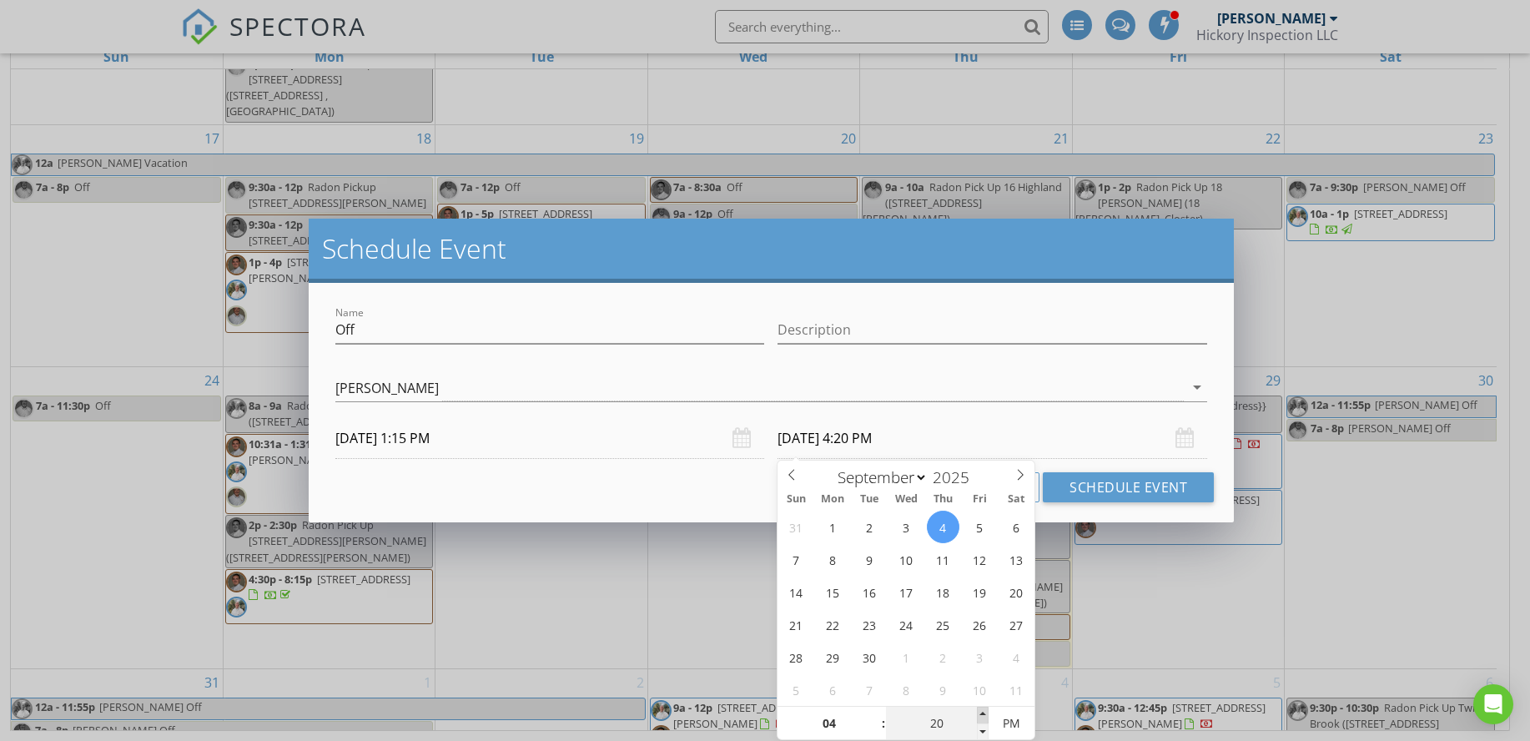
type input "09/04/2025 4:25 PM"
click at [985, 712] on span at bounding box center [983, 714] width 12 height 17
type input "30"
type input "09/04/2025 4:30 PM"
click at [985, 712] on span at bounding box center [983, 714] width 12 height 17
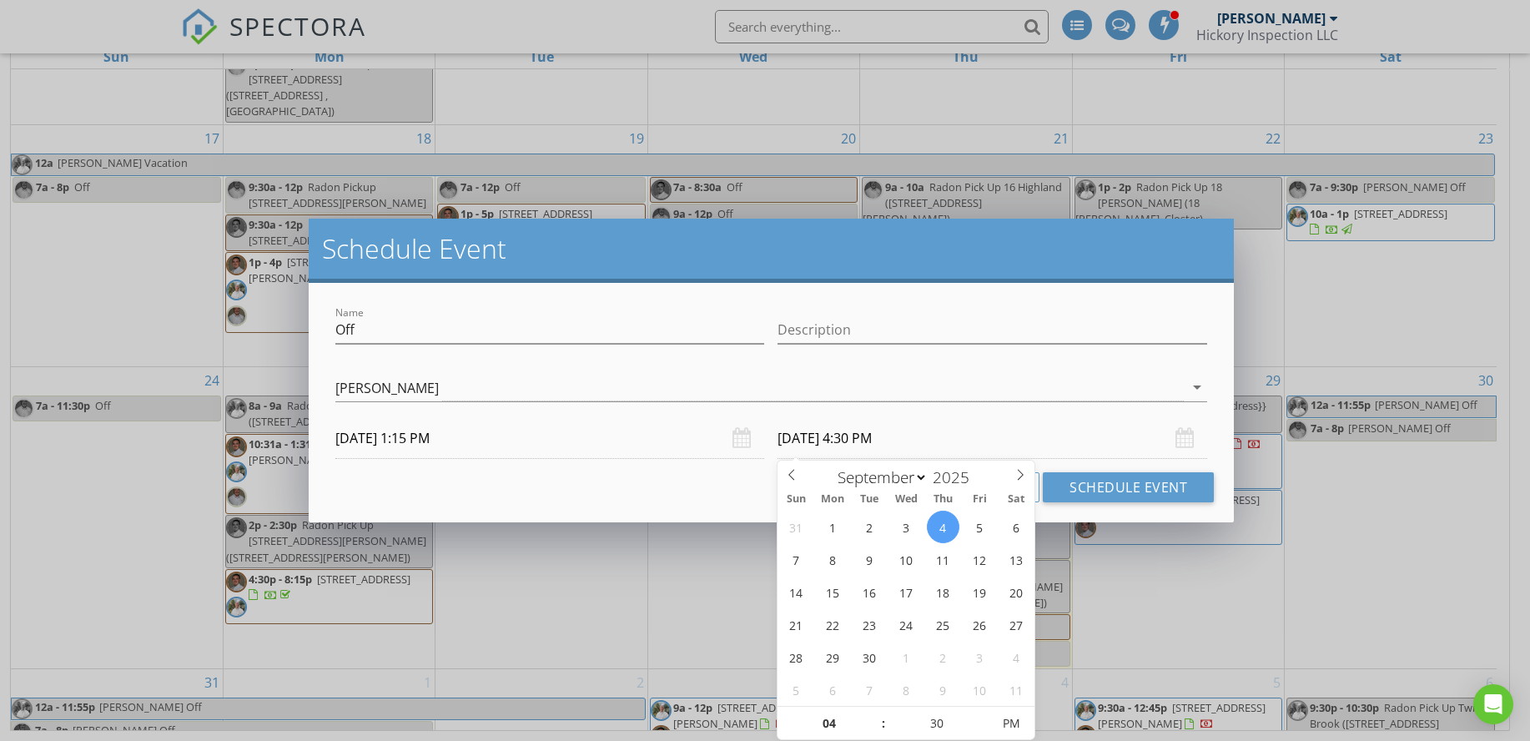
click at [1076, 293] on div "Name Off Description check_box Jesse Boonstra check_box_outline_blank Anthony D…" at bounding box center [771, 402] width 925 height 239
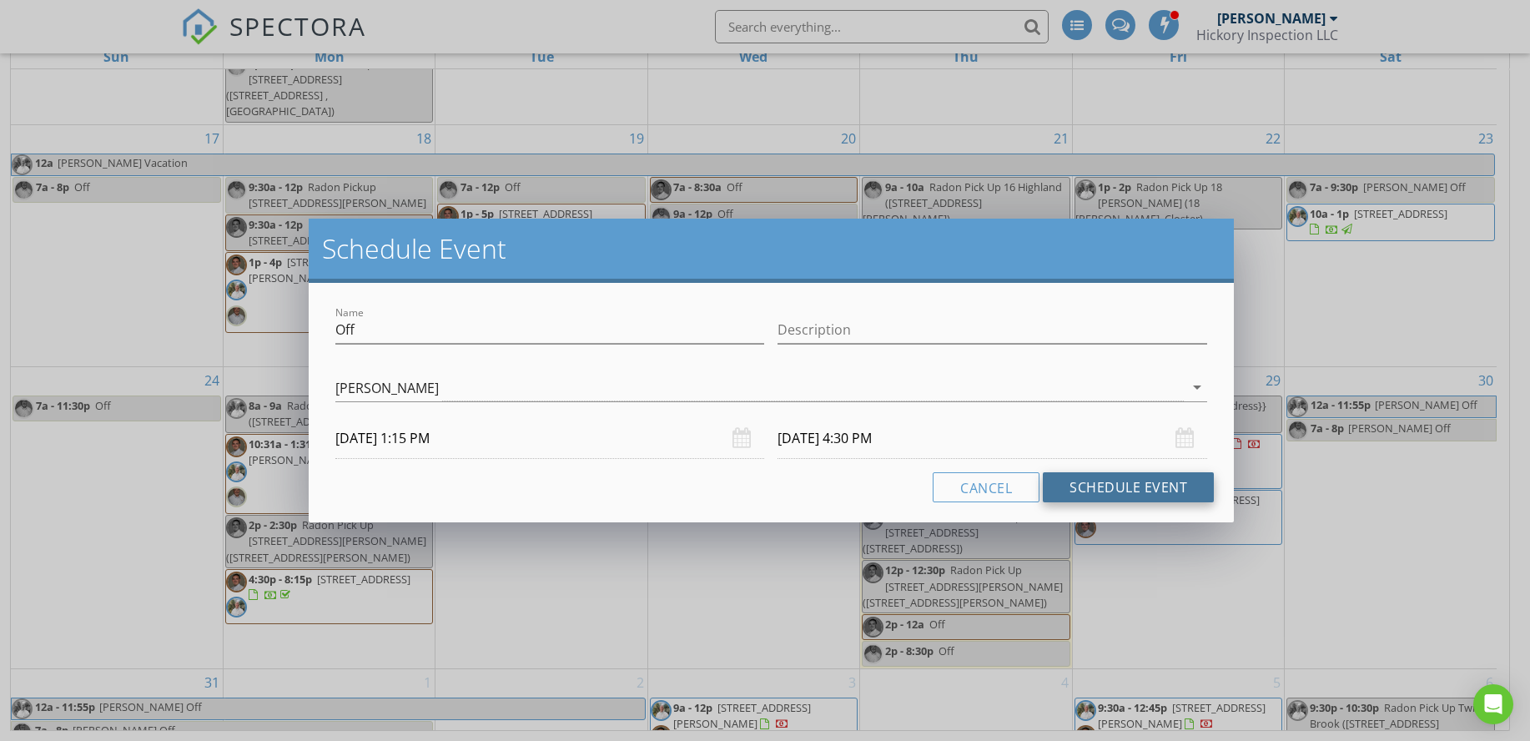
click at [1142, 490] on button "Schedule Event" at bounding box center [1128, 487] width 171 height 30
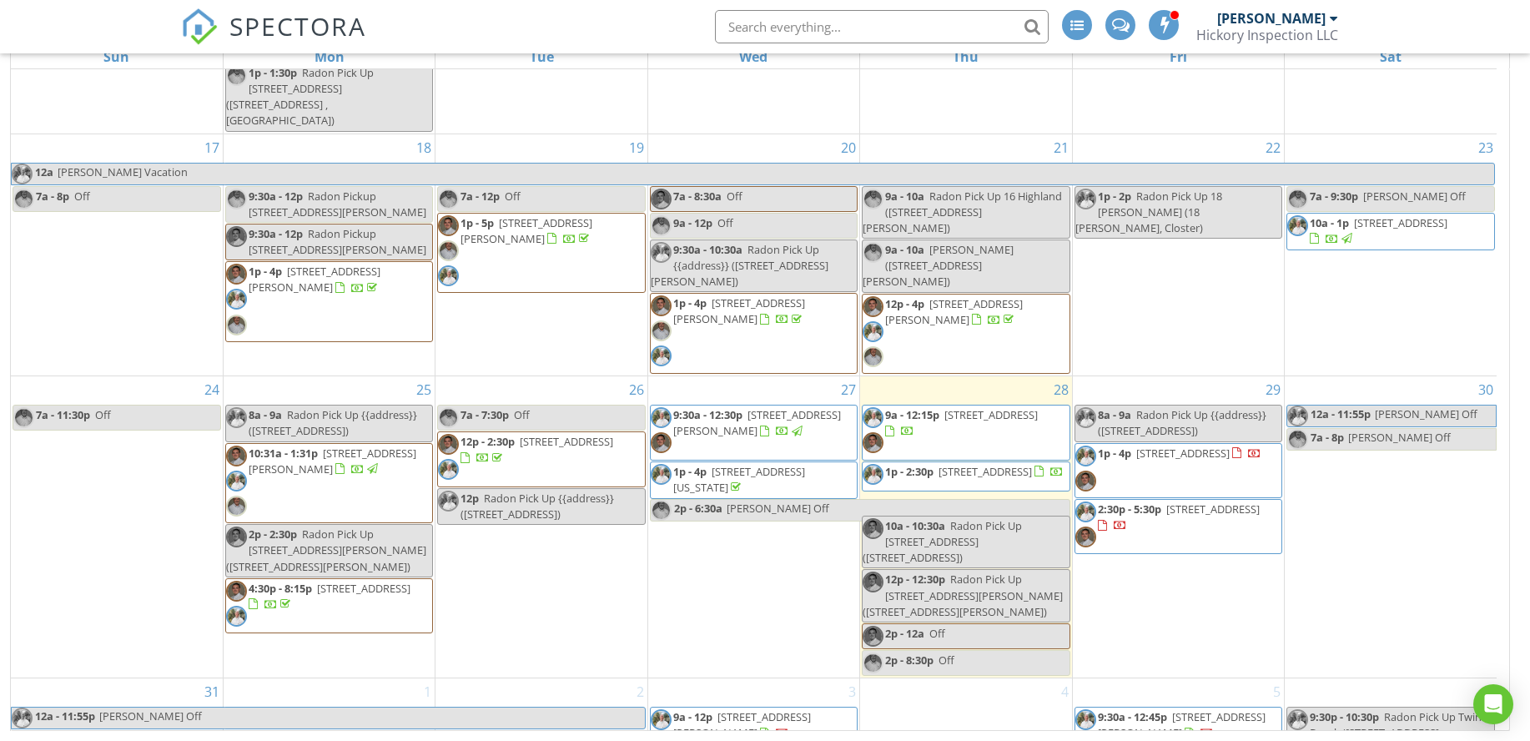
scroll to position [717, 0]
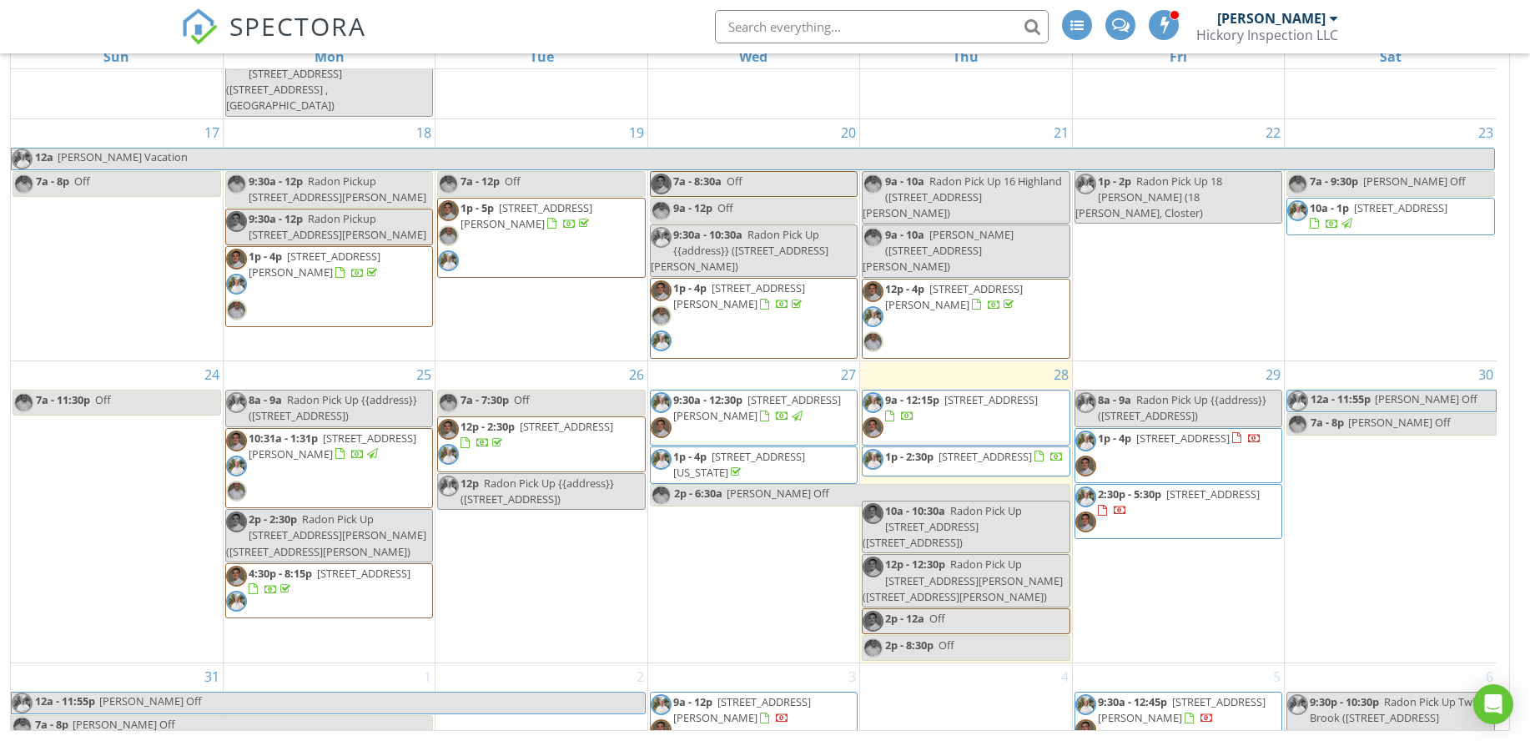
click at [959, 392] on span "241 Lyncrest Rd, Englewood Cliffs 07632" at bounding box center [990, 399] width 93 height 15
